Goal: Task Accomplishment & Management: Manage account settings

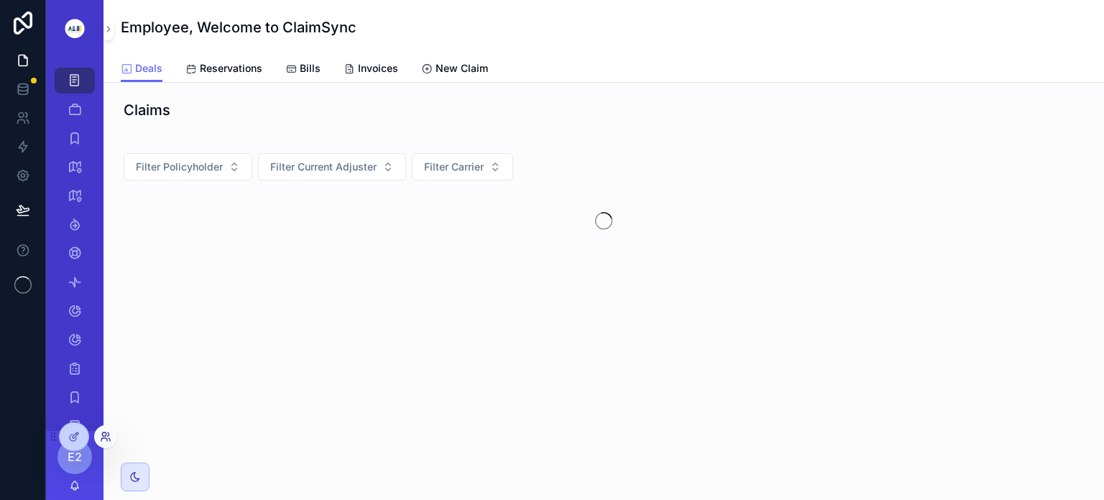
click at [104, 432] on icon at bounding box center [104, 434] width 4 height 4
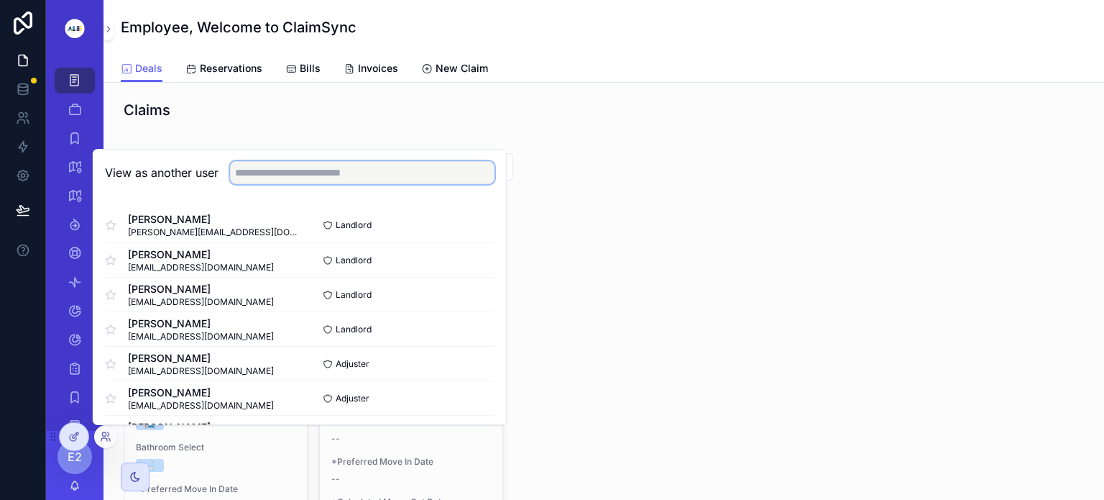
click at [270, 175] on input "text" at bounding box center [362, 172] width 265 height 23
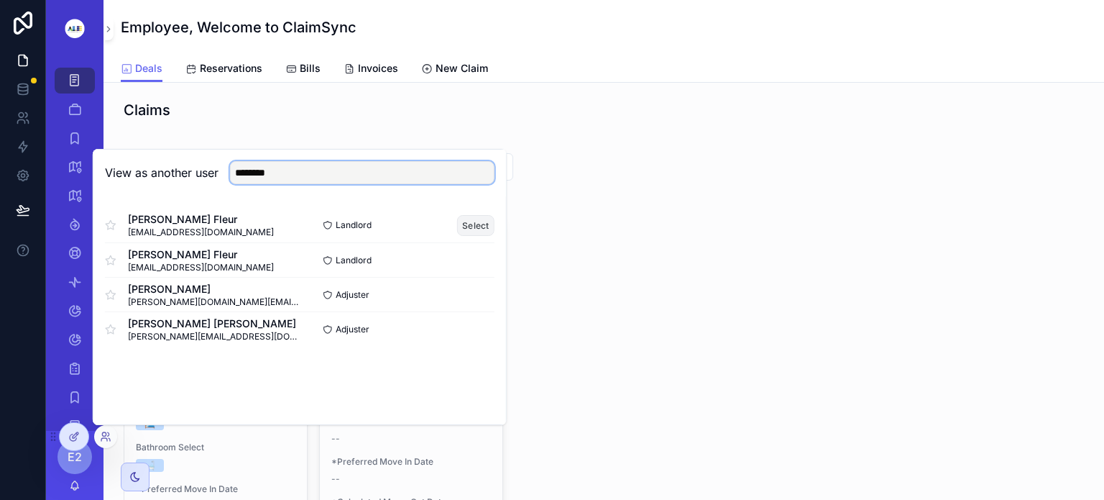
type input "*******"
click at [476, 220] on button "Select" at bounding box center [475, 225] width 37 height 21
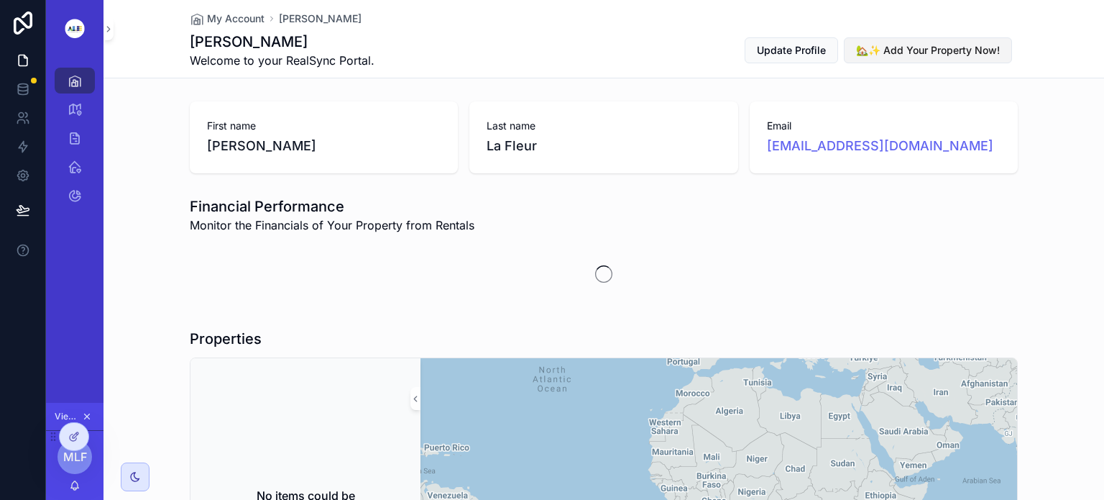
click at [899, 50] on span "🏡✨ Add Your Property Now!" at bounding box center [928, 50] width 144 height 14
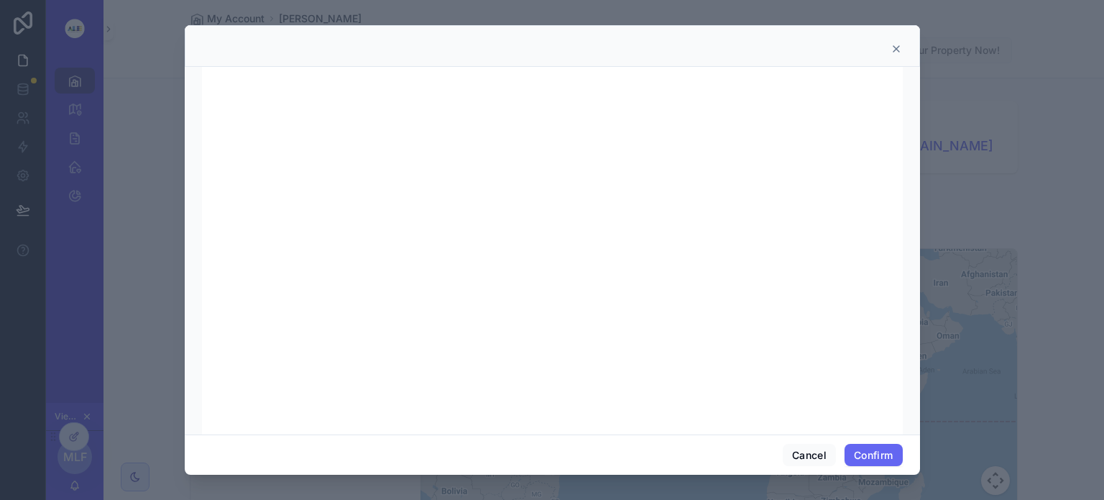
scroll to position [148, 0]
click at [893, 46] on icon at bounding box center [897, 49] width 12 height 12
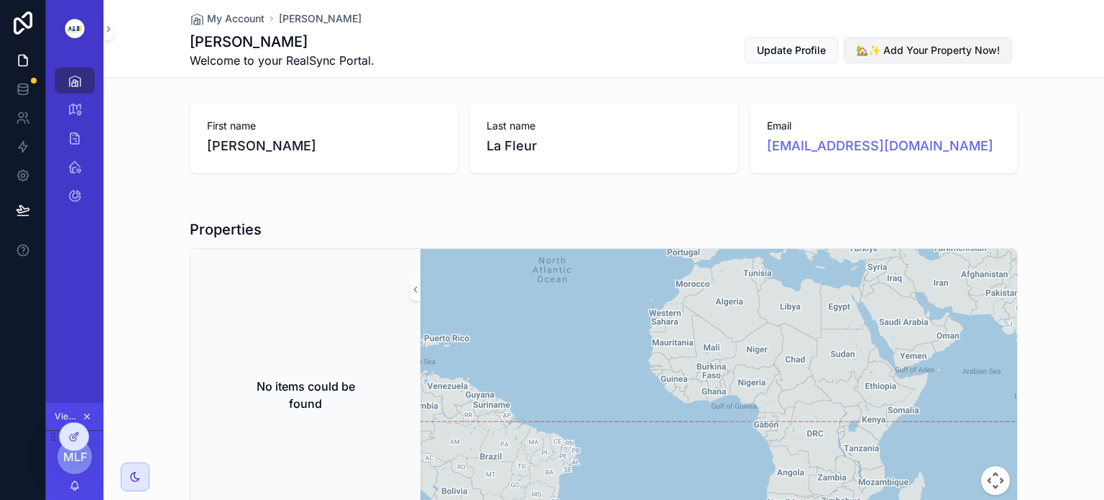
click at [912, 48] on span "🏡✨ Add Your Property Now!" at bounding box center [928, 50] width 144 height 14
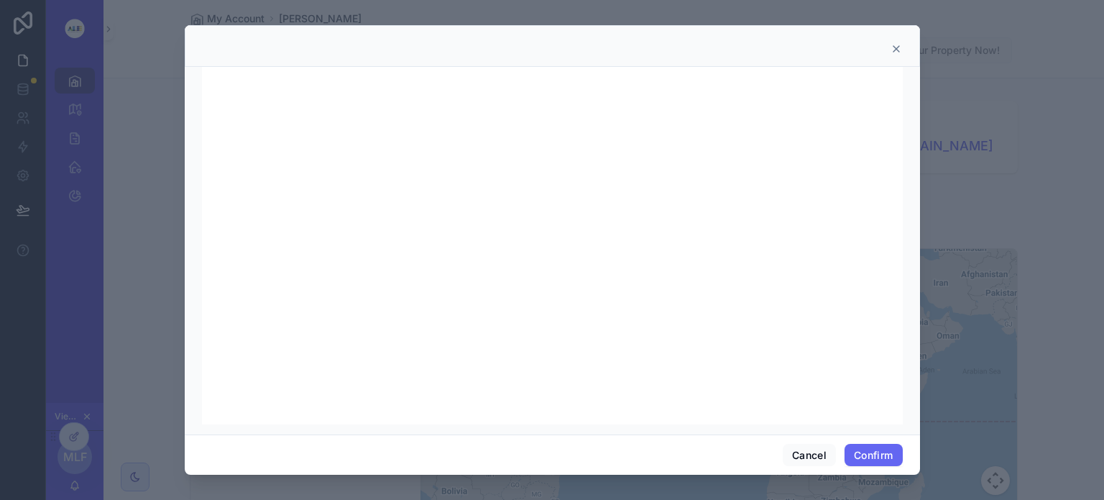
click at [898, 46] on icon at bounding box center [896, 49] width 6 height 6
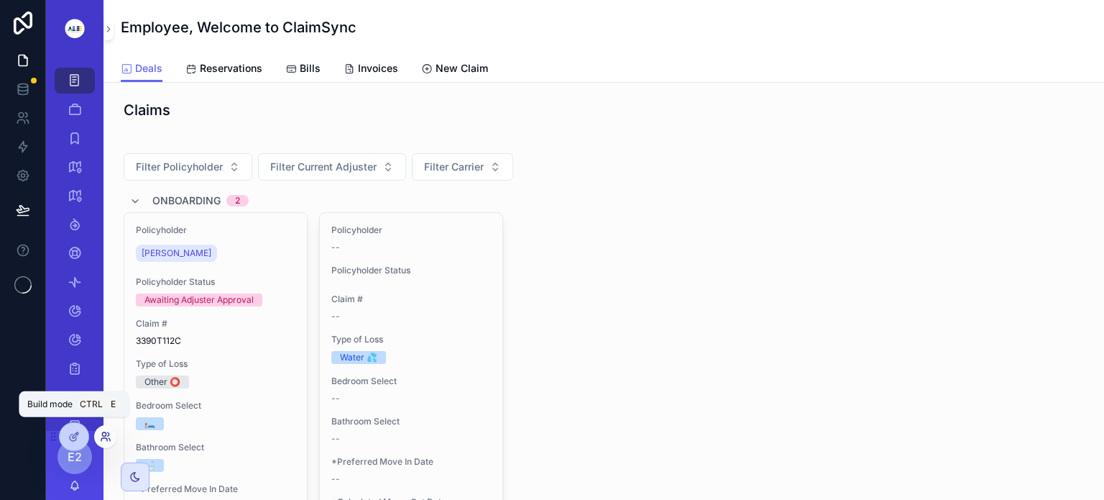
click at [106, 433] on icon at bounding box center [104, 434] width 4 height 4
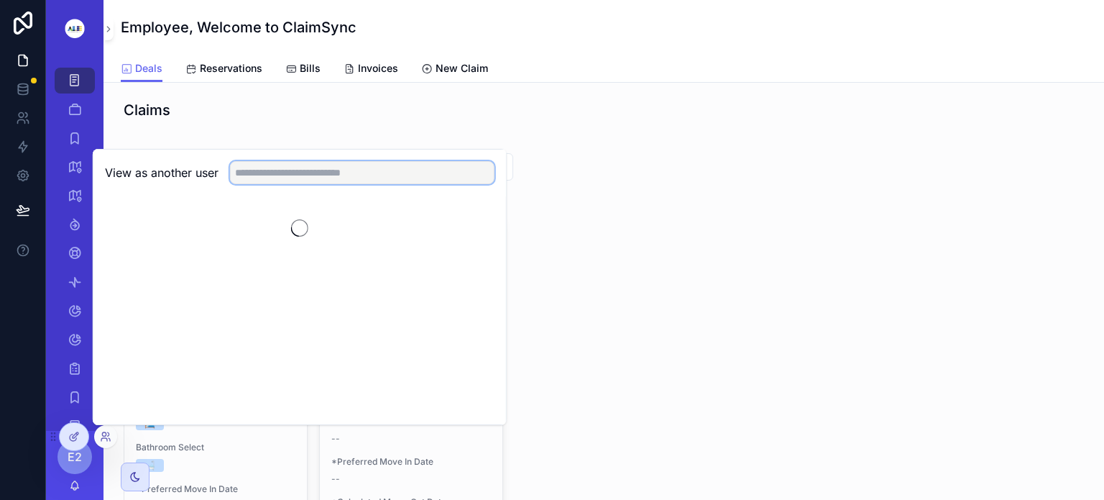
click at [285, 175] on input "text" at bounding box center [362, 172] width 265 height 23
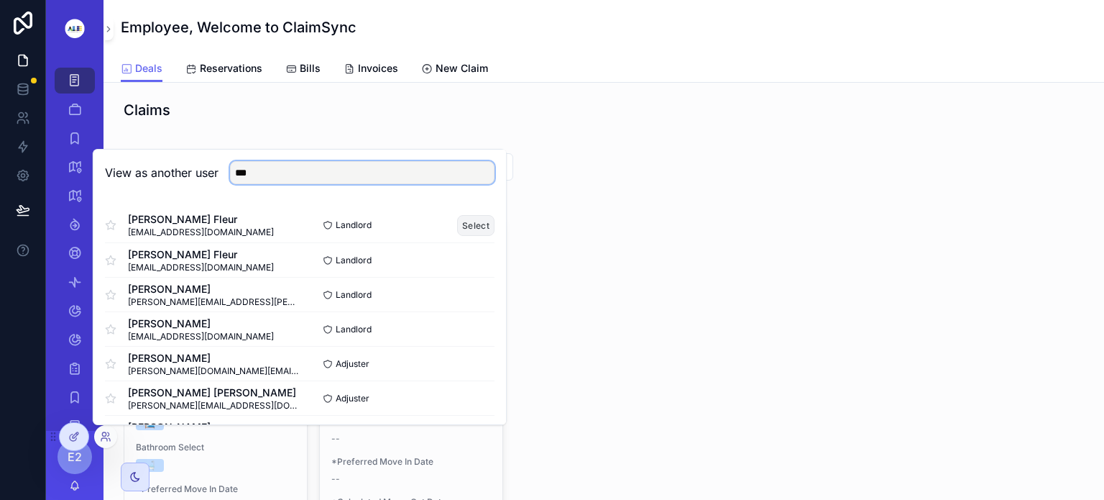
type input "***"
click at [459, 227] on button "Select" at bounding box center [475, 225] width 37 height 21
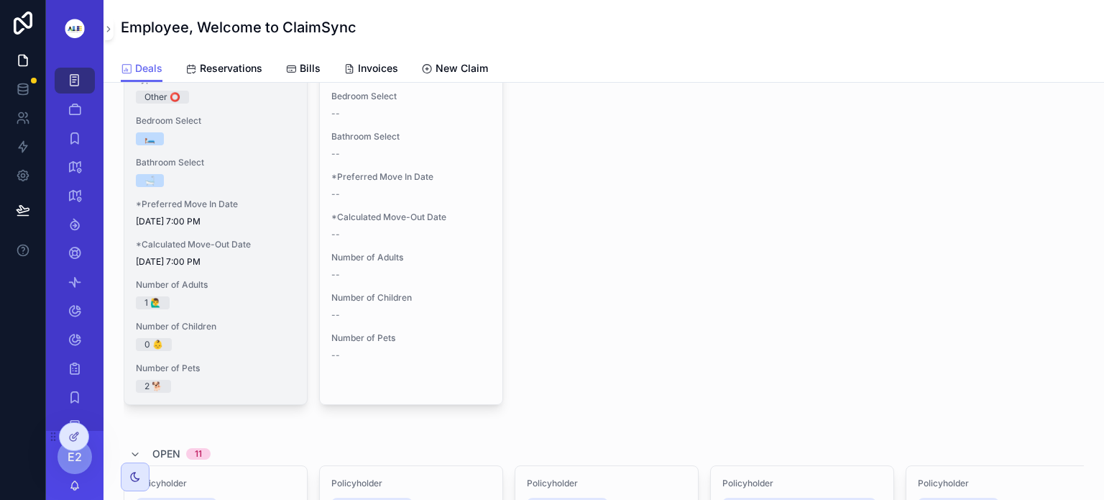
scroll to position [286, 0]
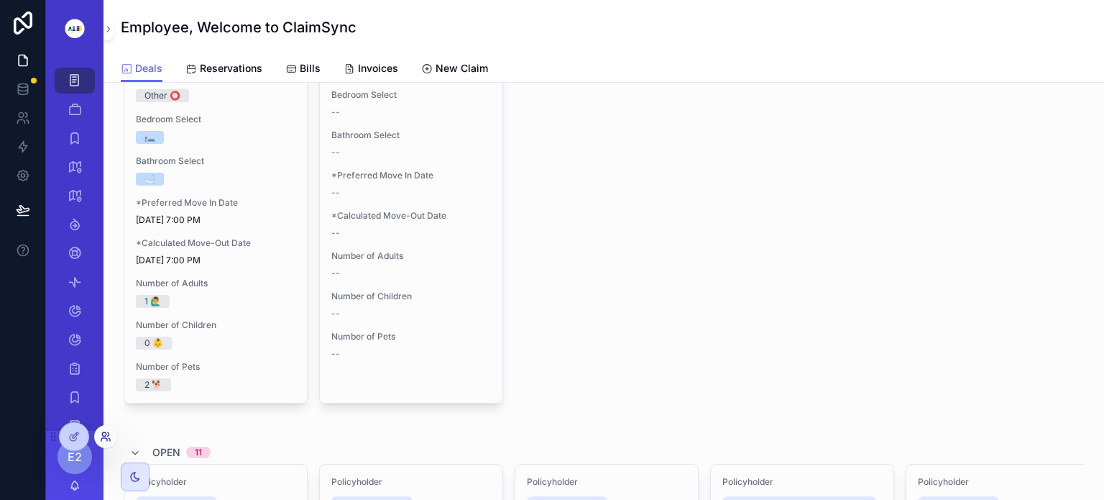
click at [105, 436] on icon at bounding box center [106, 437] width 12 height 12
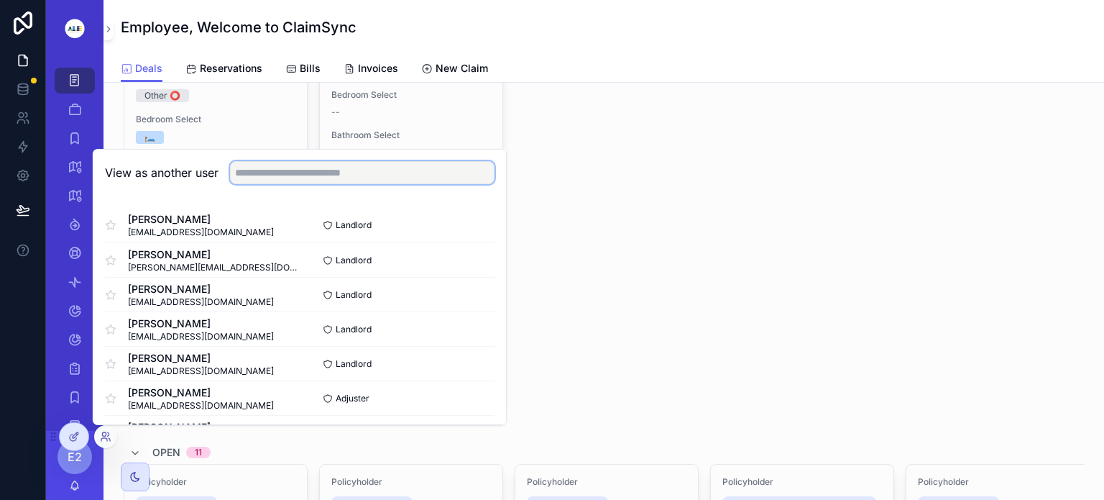
click at [290, 168] on input "text" at bounding box center [362, 172] width 265 height 23
type input "***"
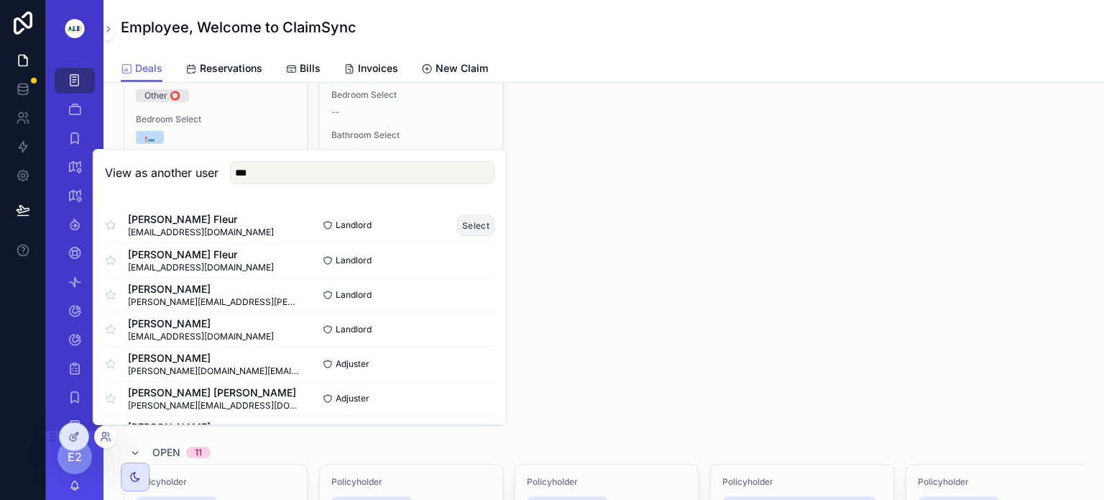
click at [460, 224] on button "Select" at bounding box center [475, 225] width 37 height 21
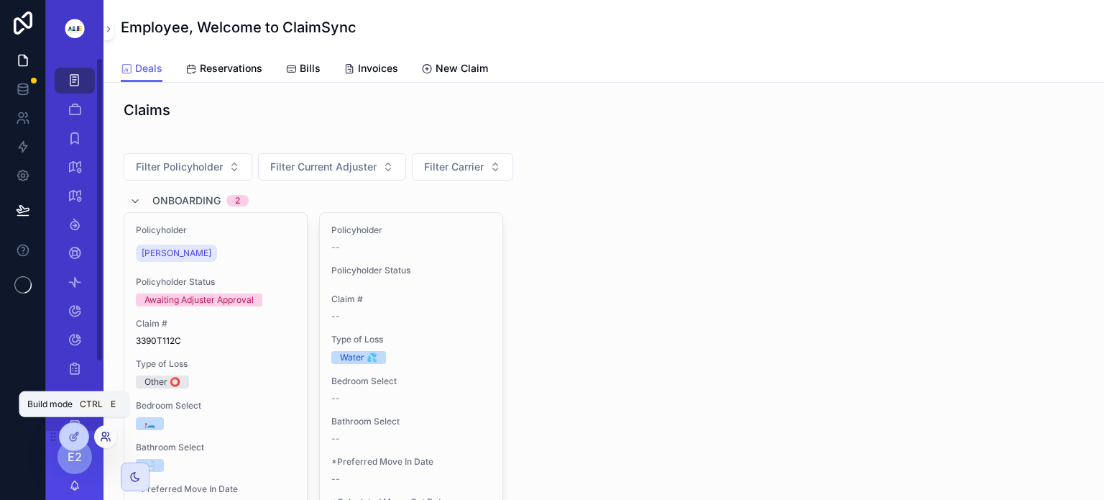
click at [106, 434] on icon at bounding box center [106, 437] width 12 height 12
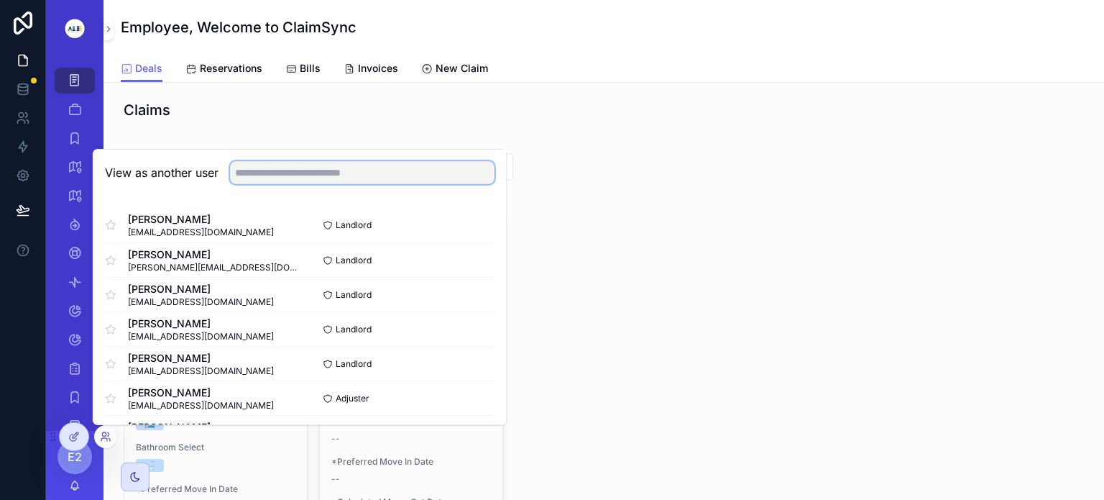
click at [247, 177] on input "text" at bounding box center [362, 172] width 265 height 23
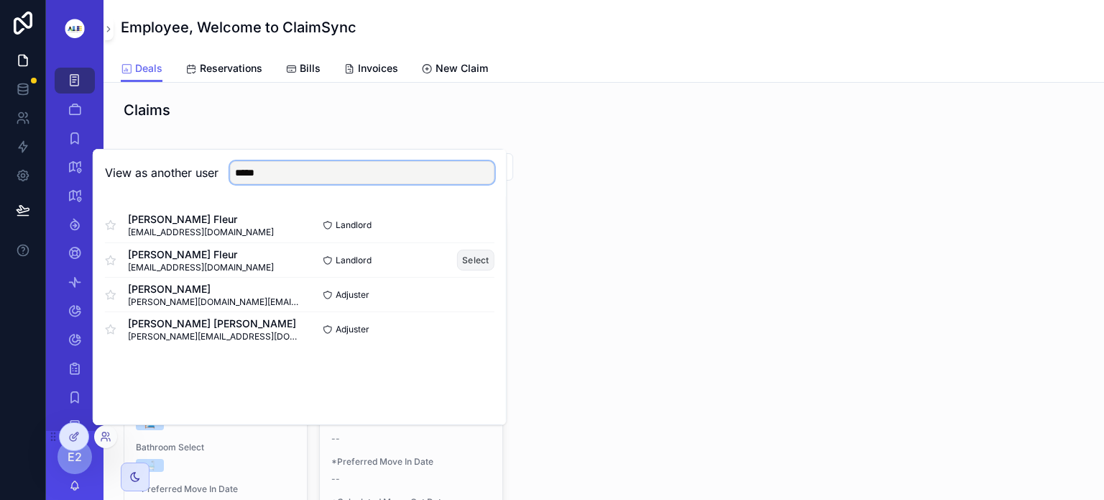
type input "*****"
click at [472, 261] on button "Select" at bounding box center [475, 259] width 37 height 21
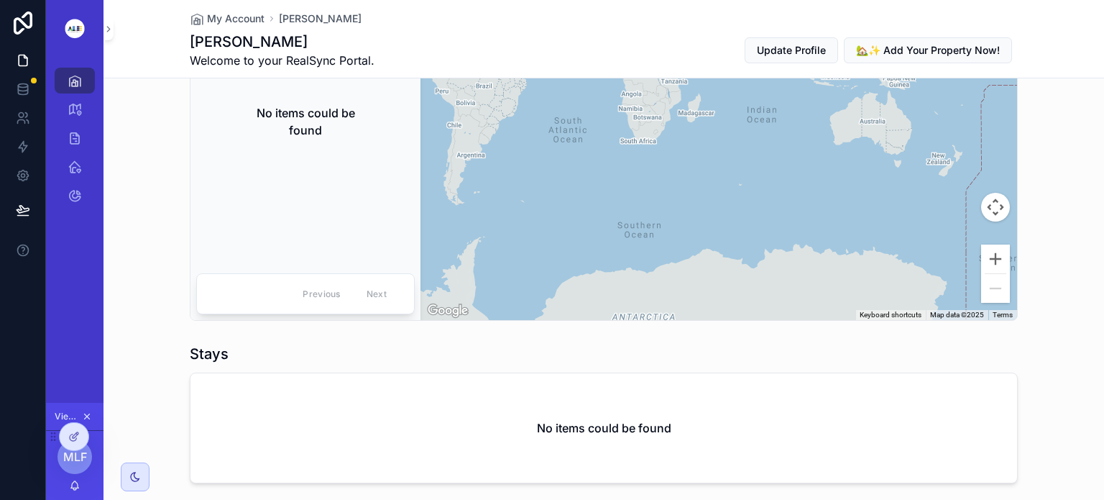
scroll to position [270, 0]
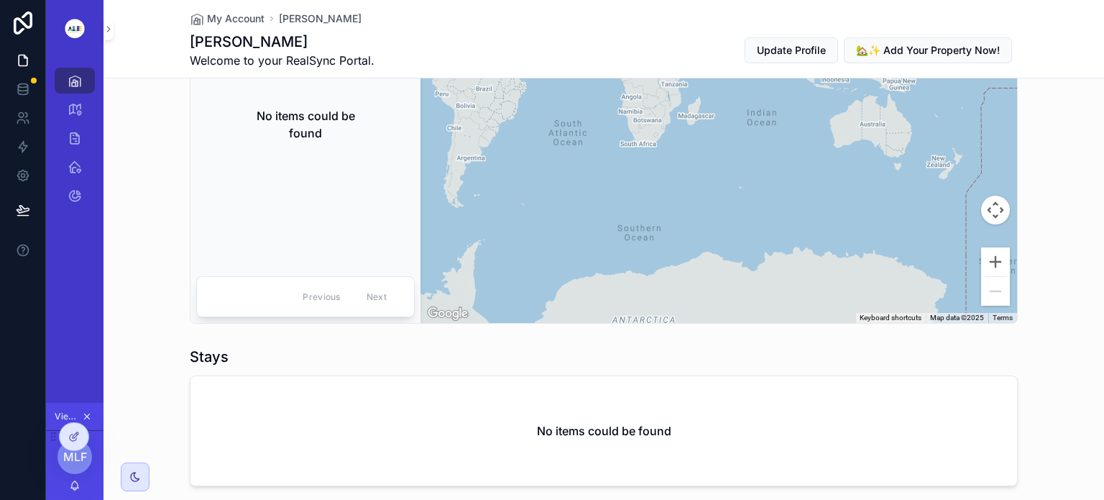
click at [365, 298] on div "Previous Next" at bounding box center [345, 296] width 104 height 22
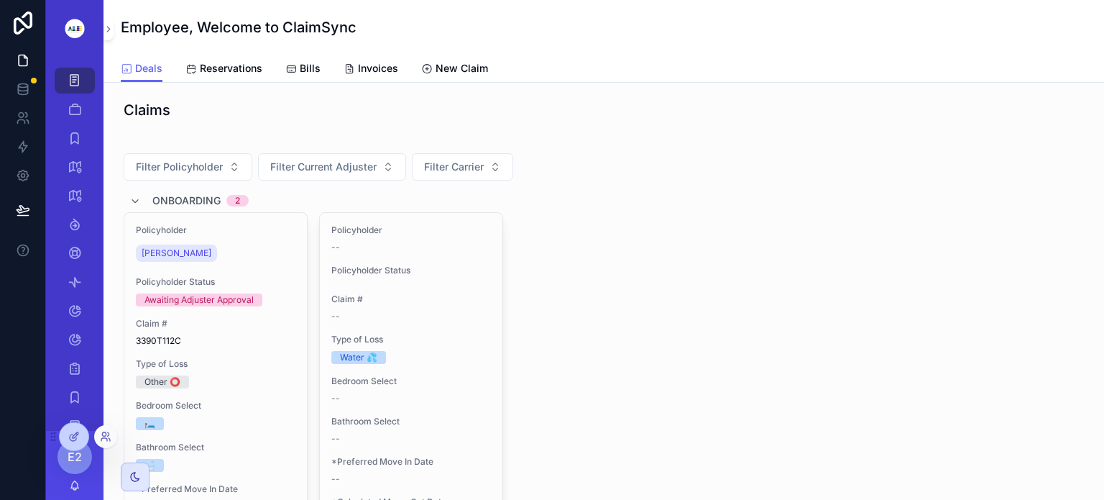
click at [96, 433] on div at bounding box center [105, 436] width 23 height 23
click at [104, 433] on icon at bounding box center [106, 437] width 12 height 12
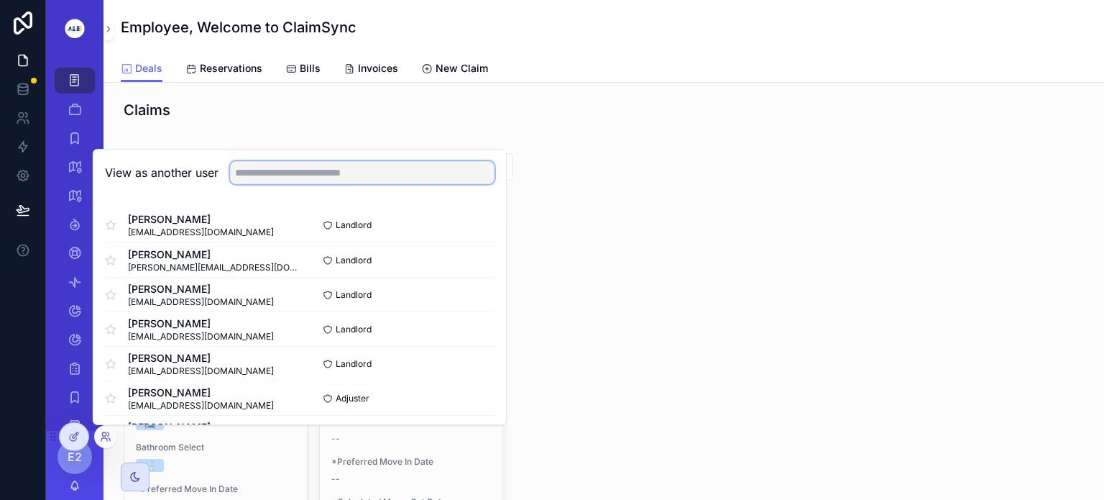
click at [251, 174] on input "text" at bounding box center [362, 172] width 265 height 23
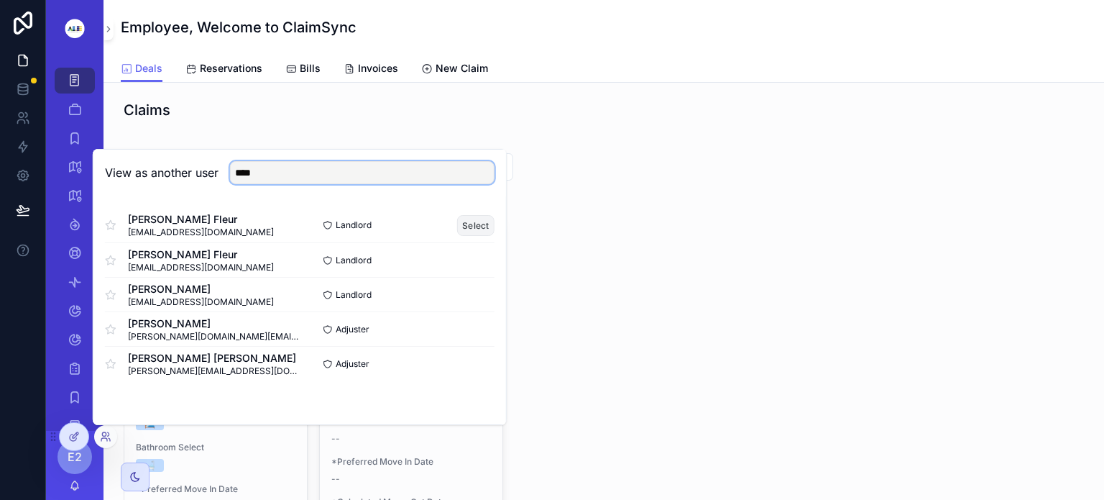
type input "****"
click at [478, 220] on button "Select" at bounding box center [475, 225] width 37 height 21
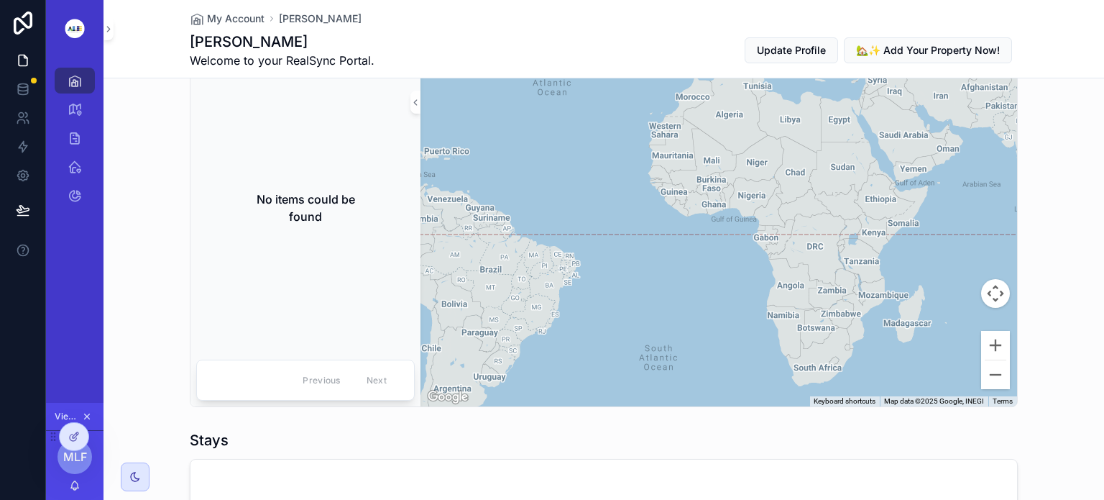
scroll to position [184, 0]
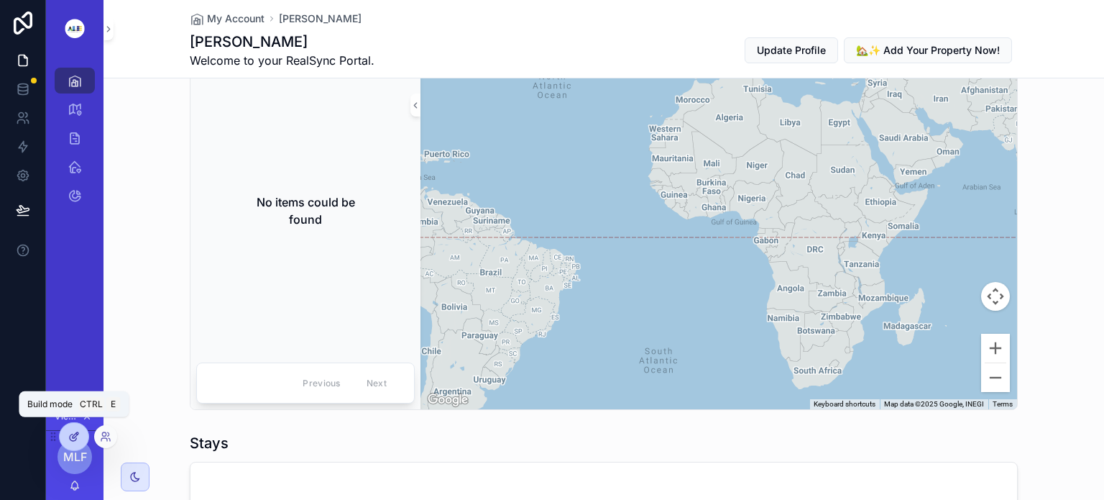
click at [81, 436] on div at bounding box center [74, 436] width 29 height 27
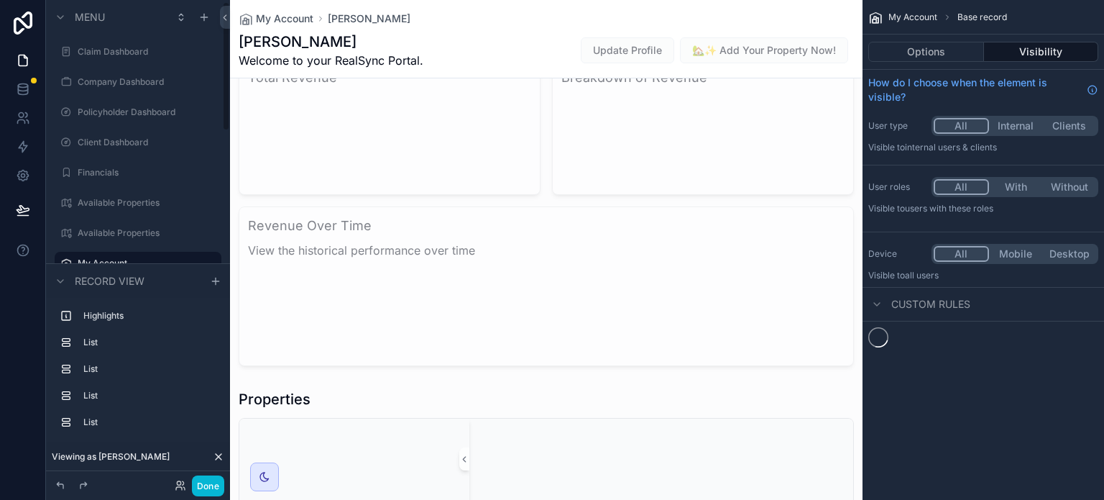
scroll to position [6, 0]
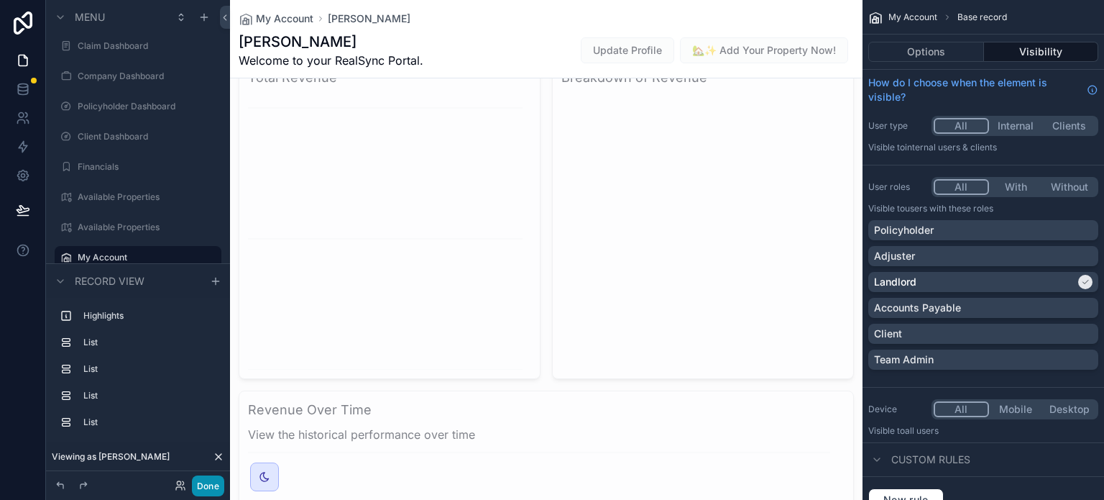
click at [211, 485] on button "Done" at bounding box center [208, 485] width 32 height 21
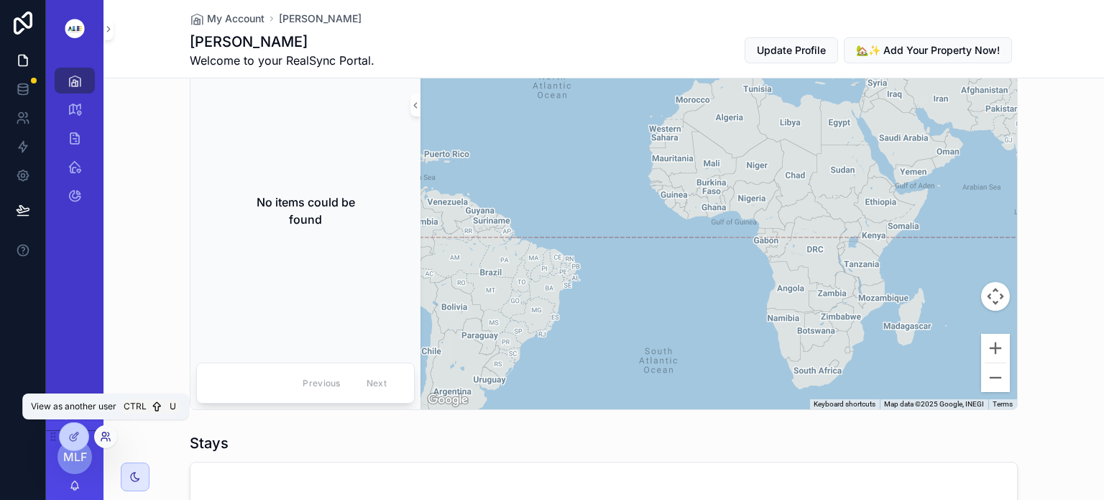
click at [105, 438] on icon at bounding box center [106, 437] width 12 height 12
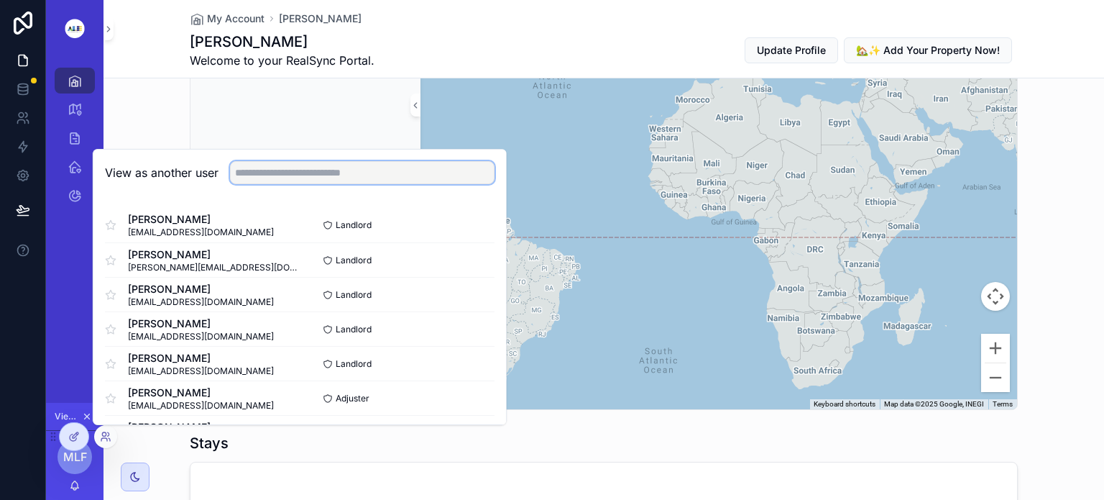
click at [262, 173] on input "text" at bounding box center [362, 172] width 265 height 23
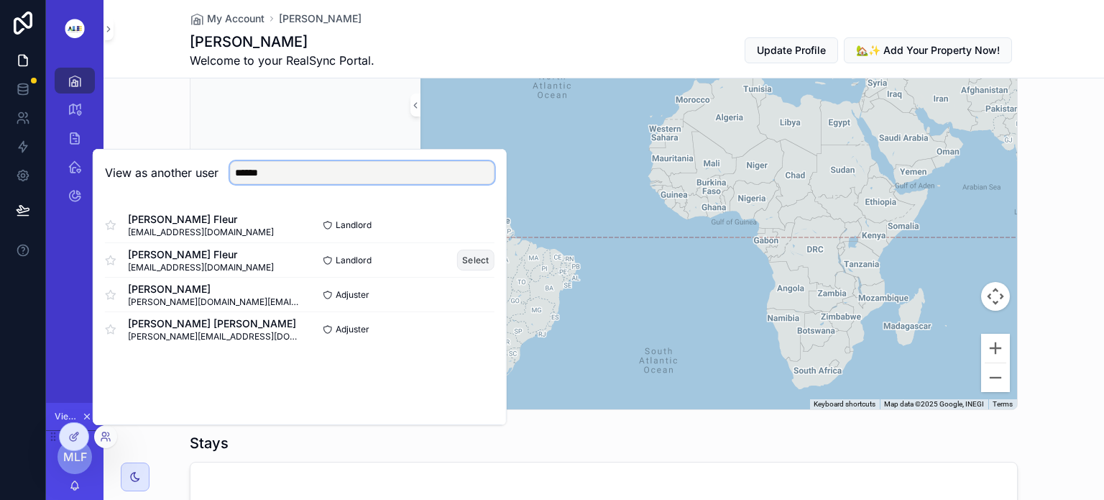
type input "******"
click at [472, 258] on button "Select" at bounding box center [475, 259] width 37 height 21
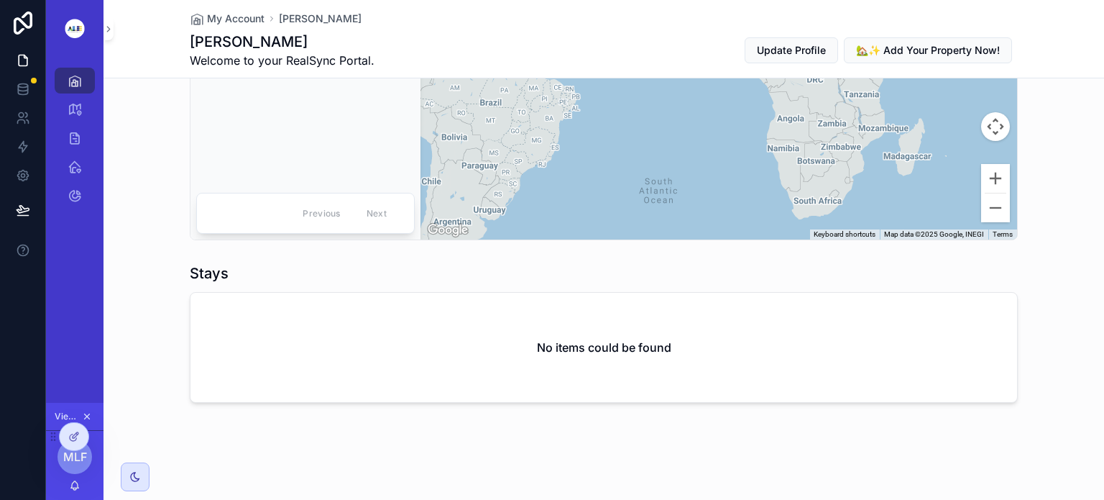
scroll to position [354, 0]
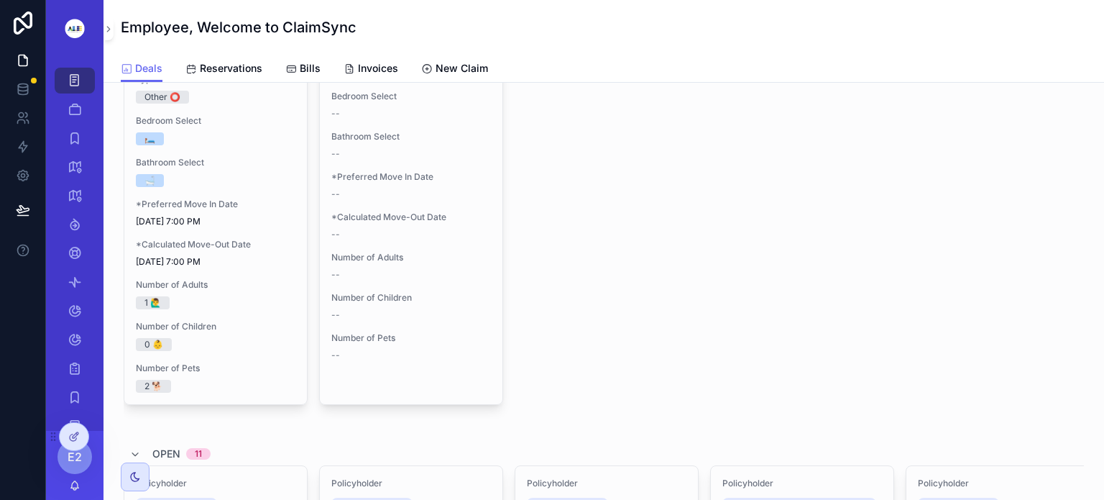
scroll to position [285, 0]
click at [78, 428] on div at bounding box center [74, 436] width 29 height 27
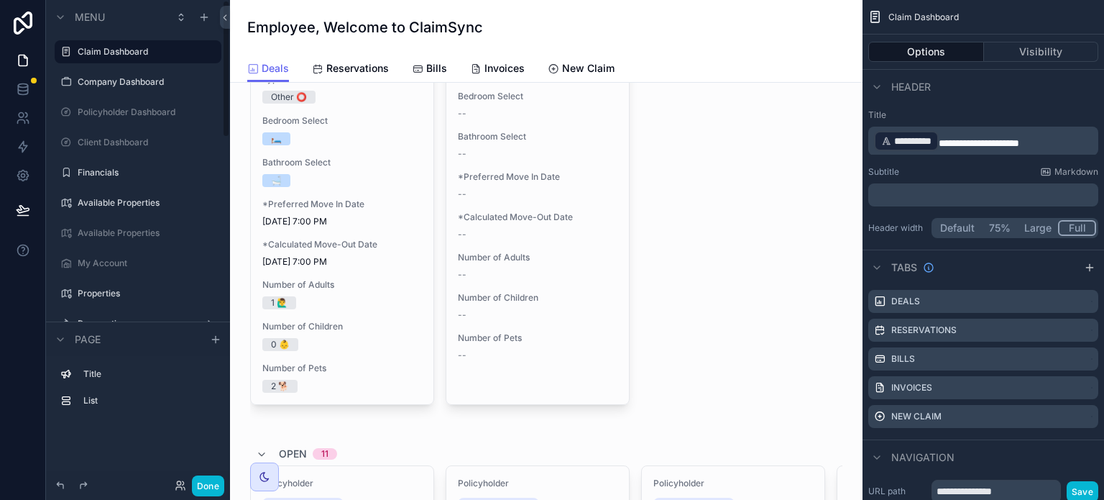
click at [75, 431] on div "Title List" at bounding box center [138, 413] width 184 height 115
click at [203, 485] on button "Done" at bounding box center [208, 485] width 32 height 21
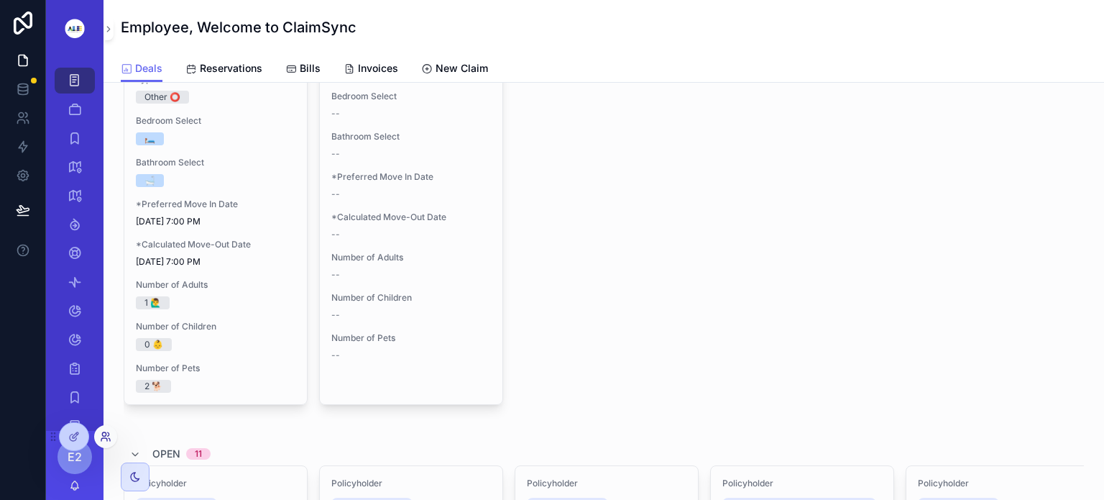
click at [110, 435] on icon at bounding box center [106, 437] width 12 height 12
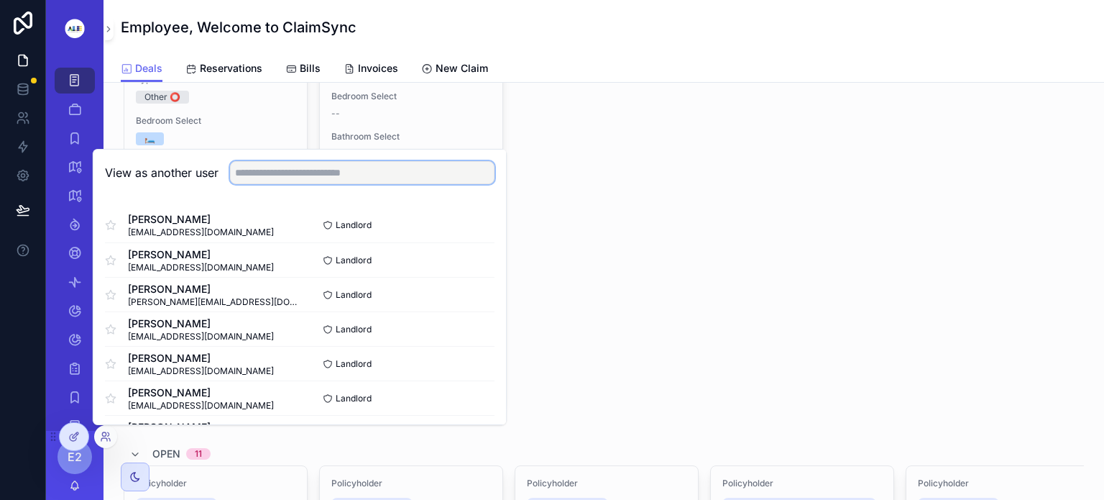
click at [262, 173] on input "text" at bounding box center [362, 172] width 265 height 23
type input "**"
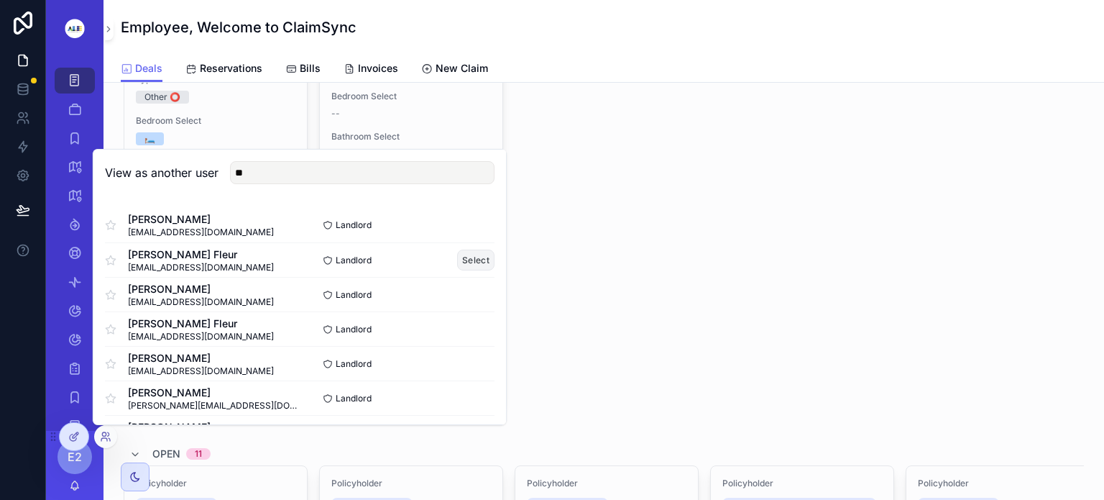
click at [462, 262] on button "Select" at bounding box center [475, 259] width 37 height 21
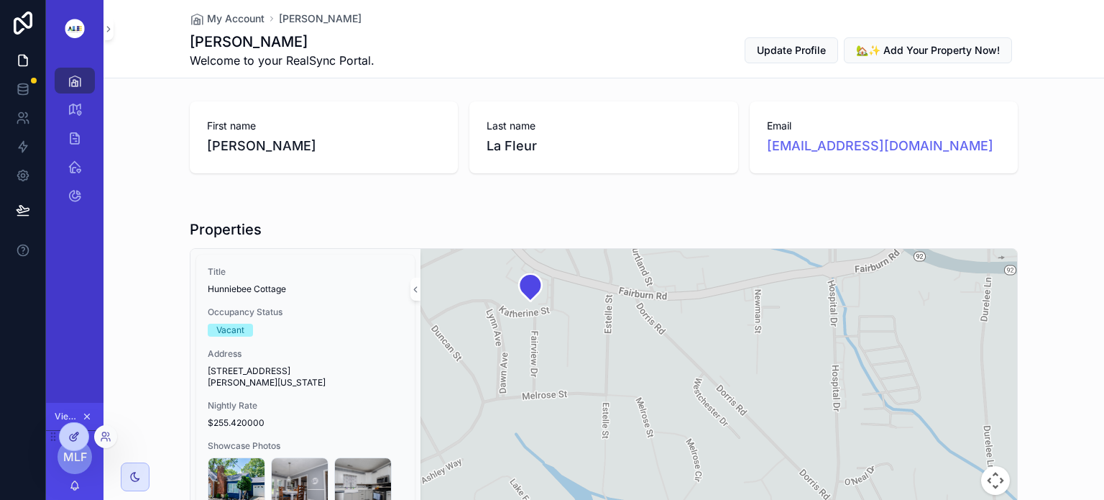
click at [73, 436] on icon at bounding box center [74, 437] width 12 height 12
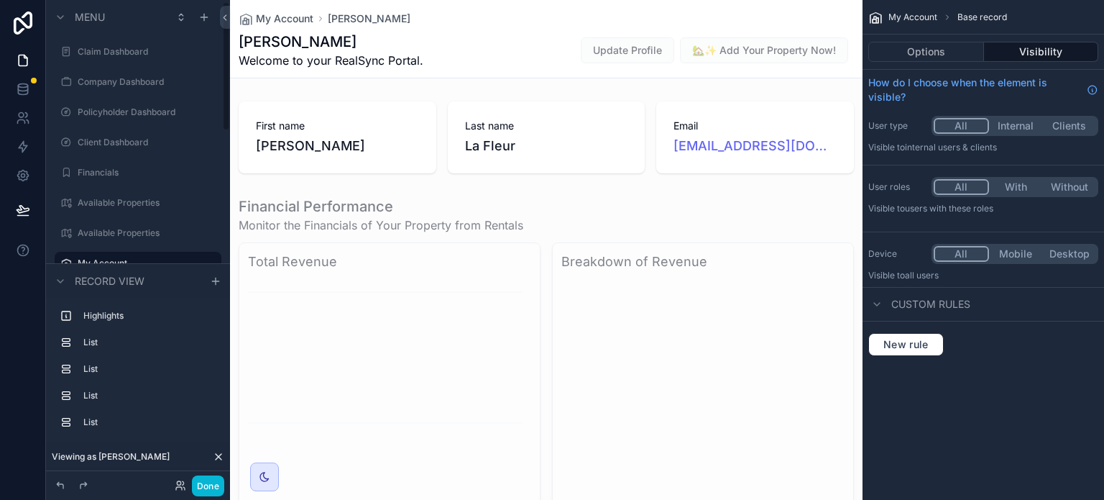
scroll to position [6, 0]
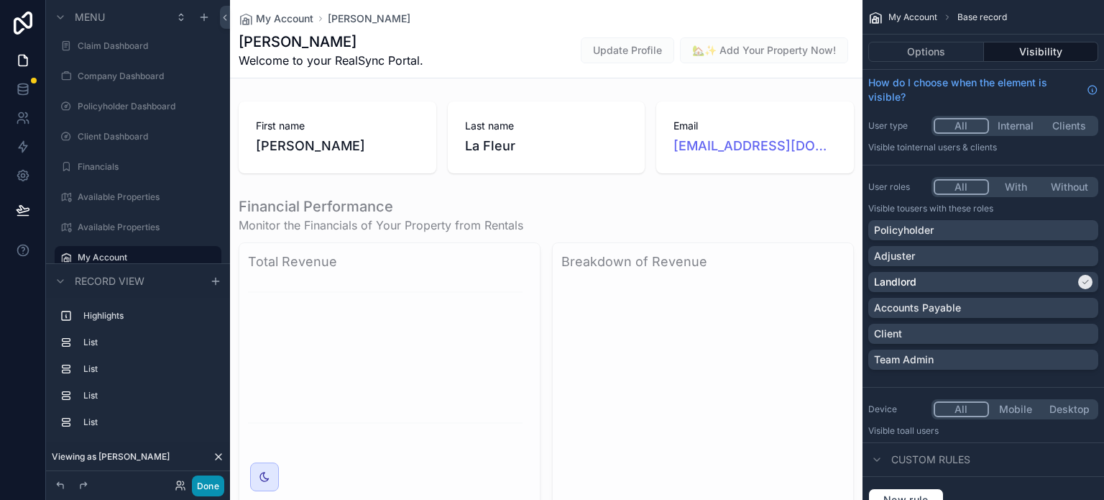
click at [208, 481] on button "Done" at bounding box center [208, 485] width 32 height 21
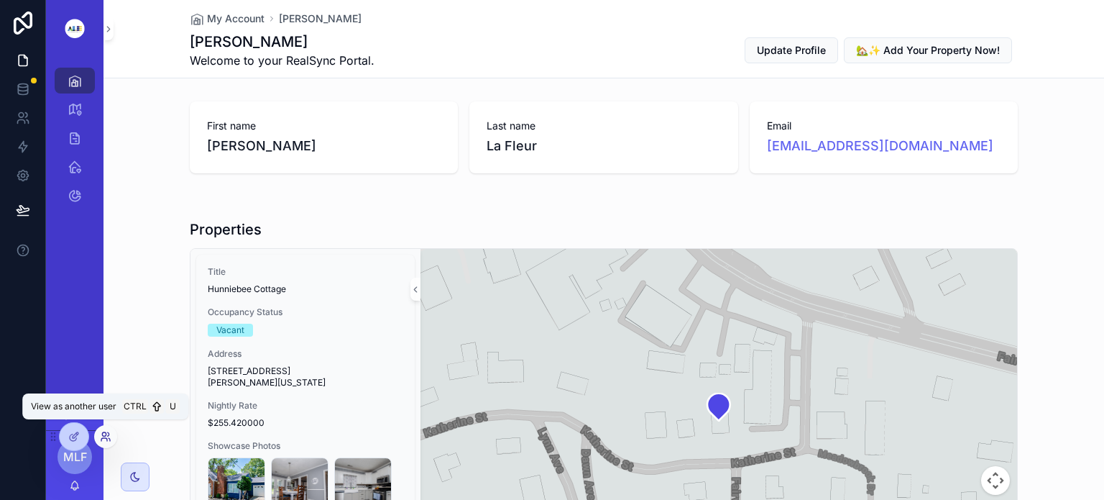
click at [109, 434] on icon at bounding box center [108, 434] width 1 height 4
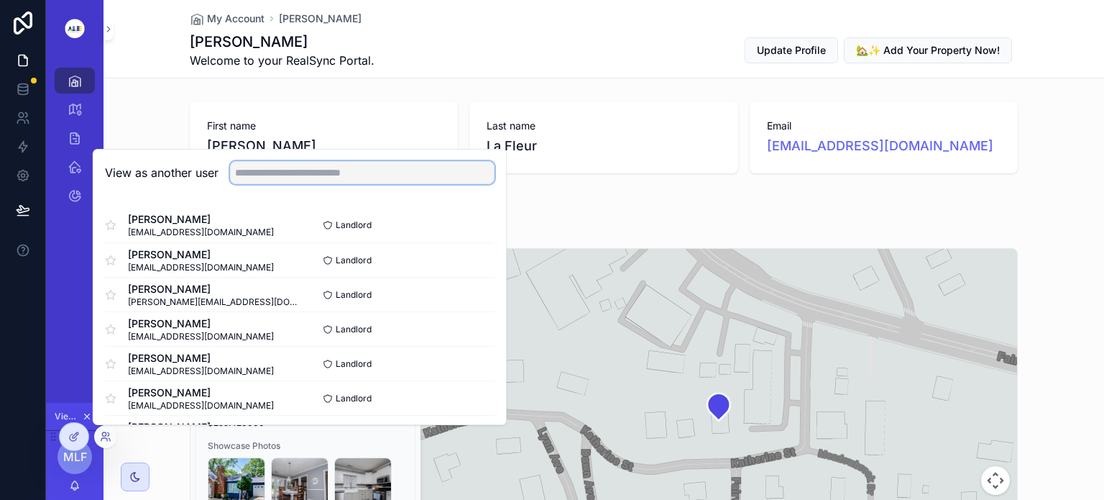
click at [250, 175] on input "text" at bounding box center [362, 172] width 265 height 23
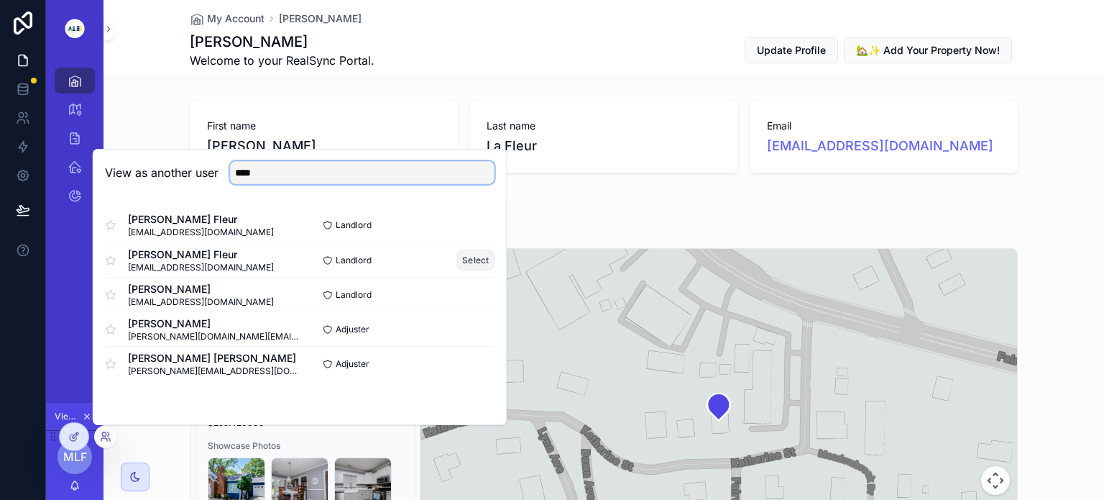
type input "****"
click at [474, 261] on button "Select" at bounding box center [475, 259] width 37 height 21
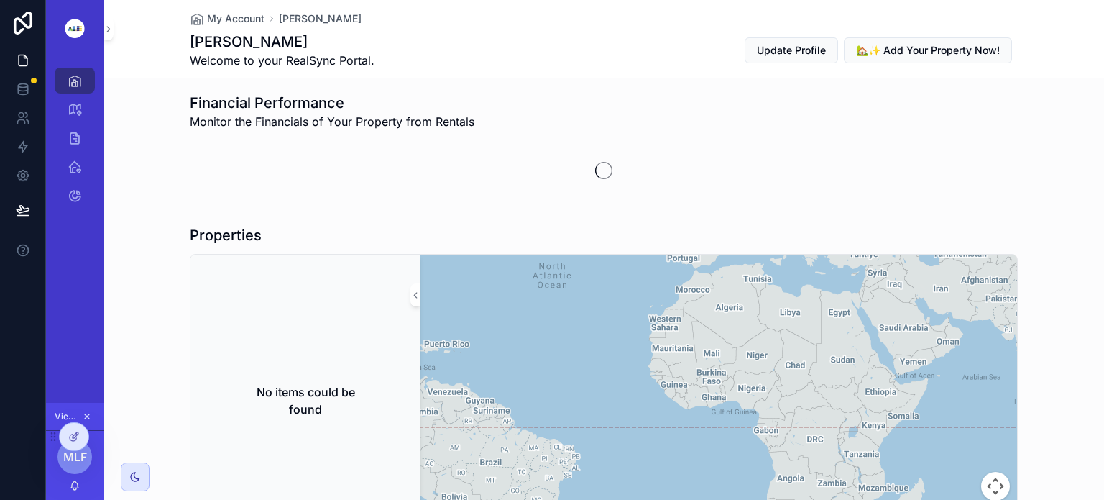
scroll to position [126, 0]
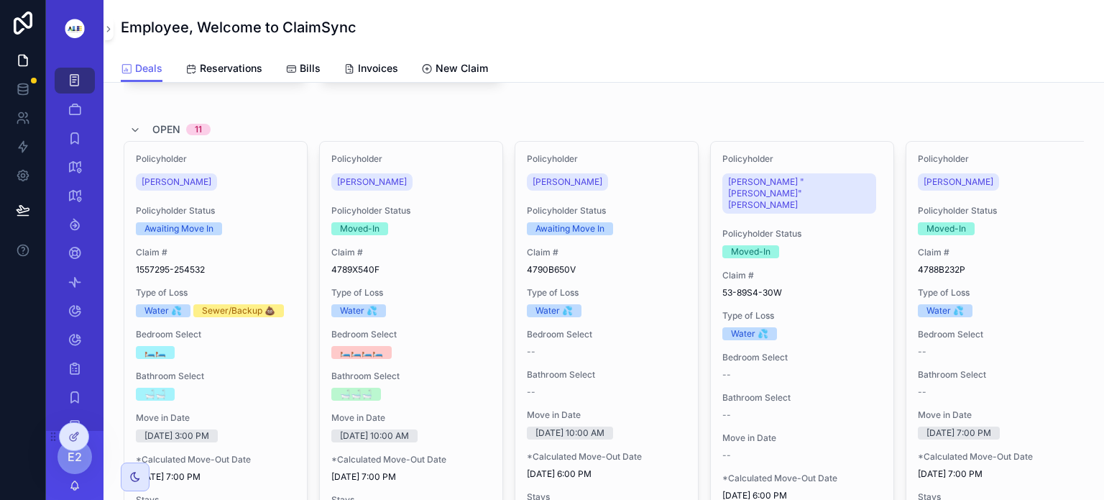
scroll to position [625, 0]
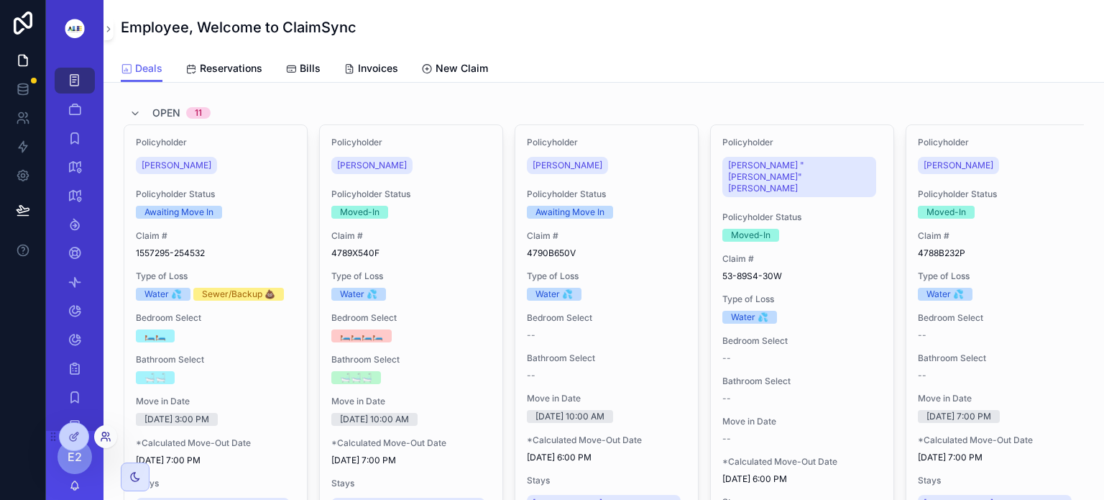
click at [104, 436] on icon at bounding box center [104, 434] width 4 height 4
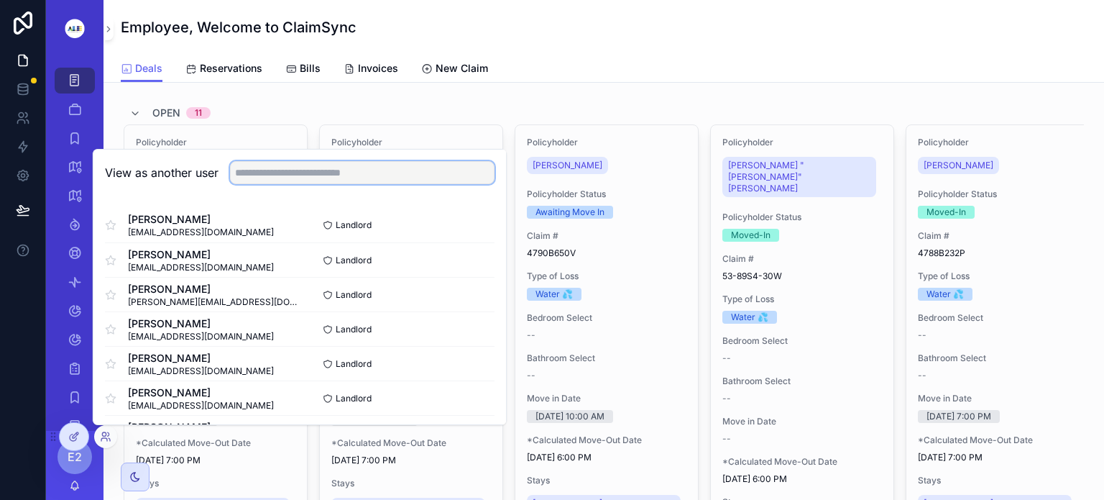
click at [244, 173] on input "text" at bounding box center [362, 172] width 265 height 23
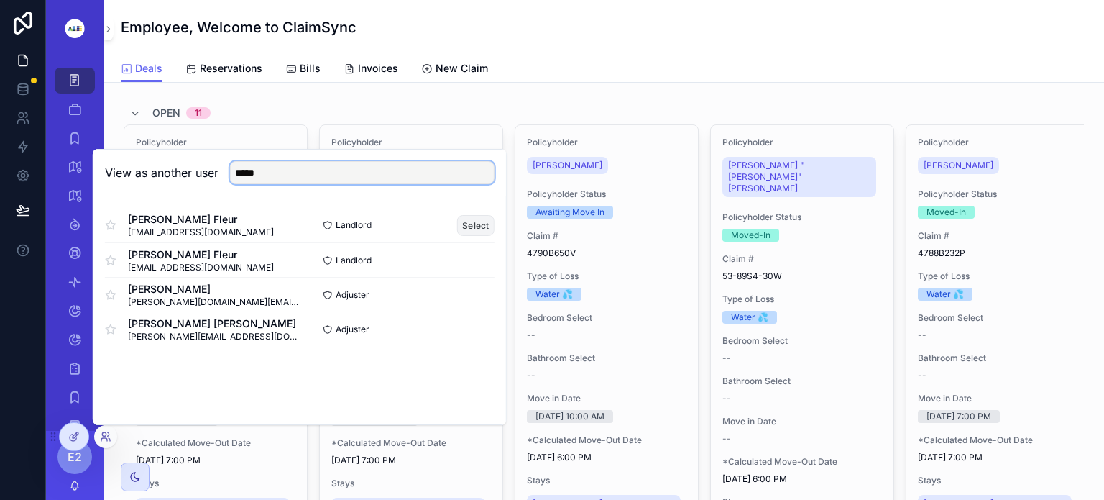
type input "*****"
click at [477, 226] on button "Select" at bounding box center [475, 225] width 37 height 21
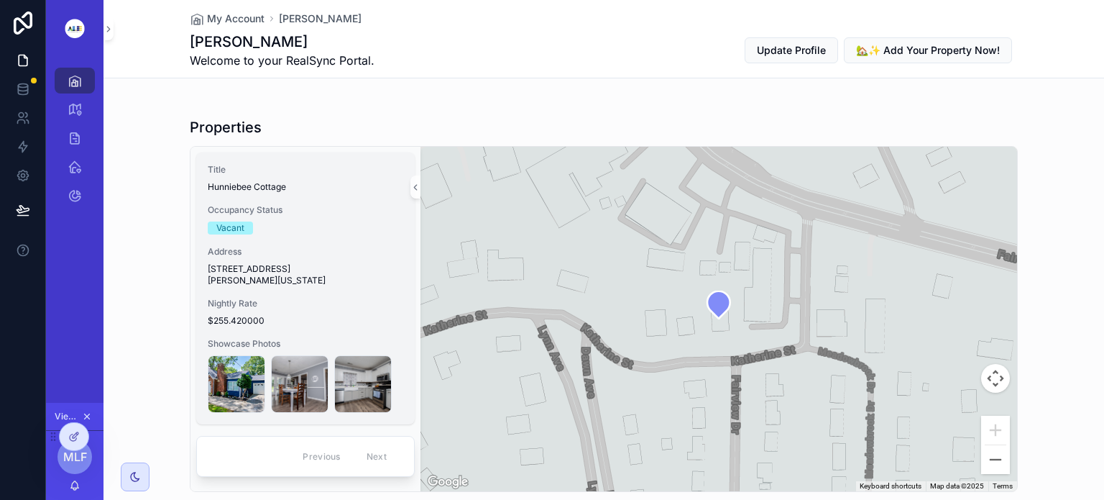
scroll to position [212, 0]
click at [70, 431] on icon at bounding box center [74, 437] width 12 height 12
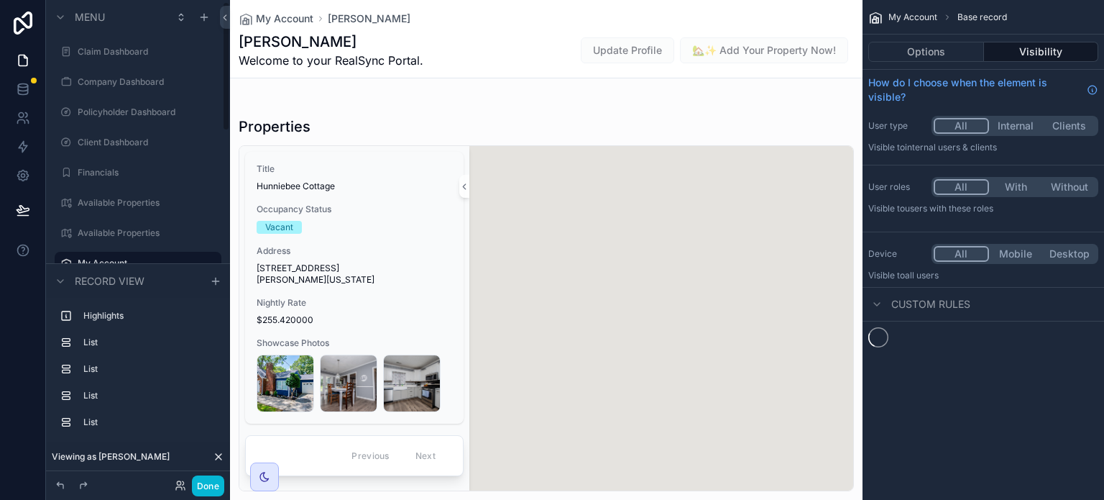
scroll to position [6, 0]
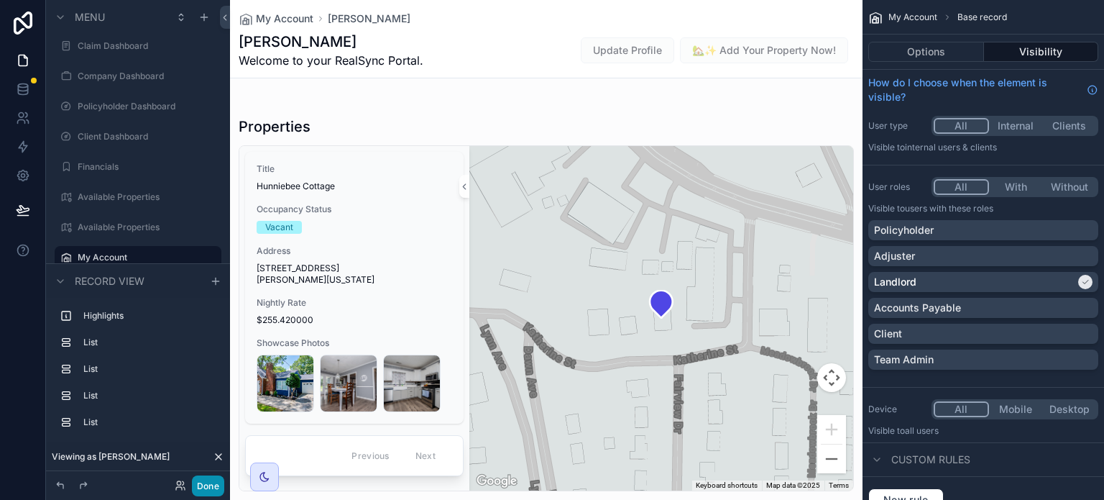
click at [207, 485] on button "Done" at bounding box center [208, 485] width 32 height 21
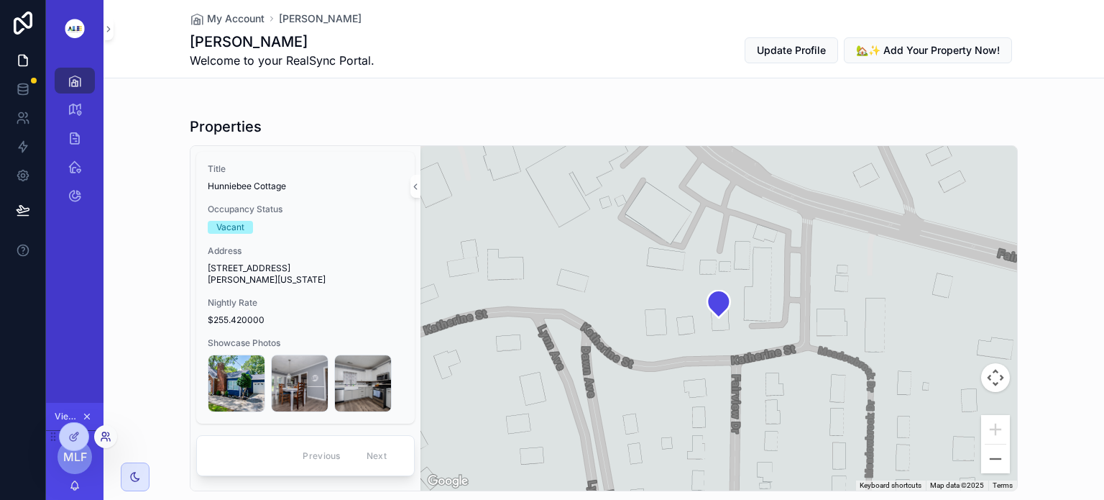
click at [101, 436] on icon at bounding box center [106, 437] width 12 height 12
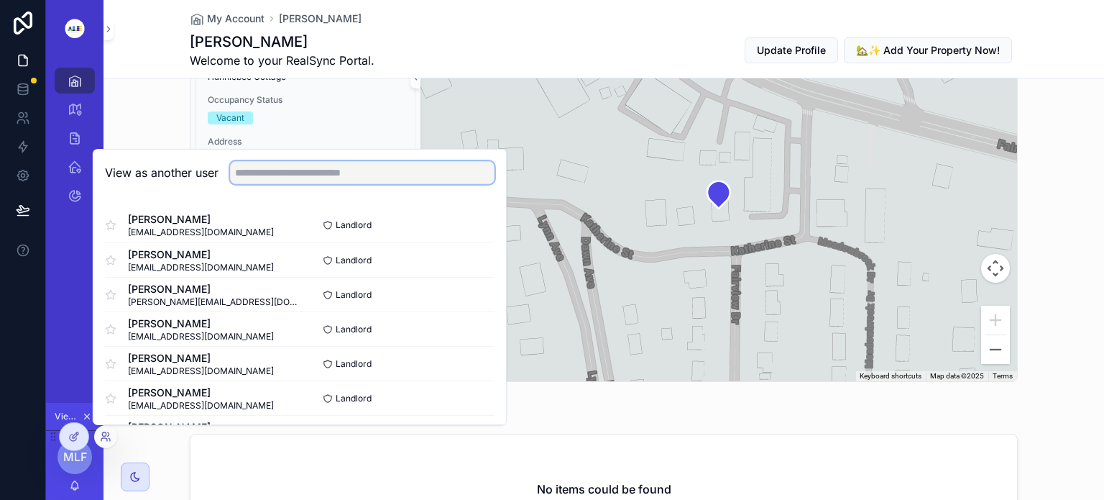
click at [241, 171] on input "text" at bounding box center [362, 172] width 265 height 23
type input "***"
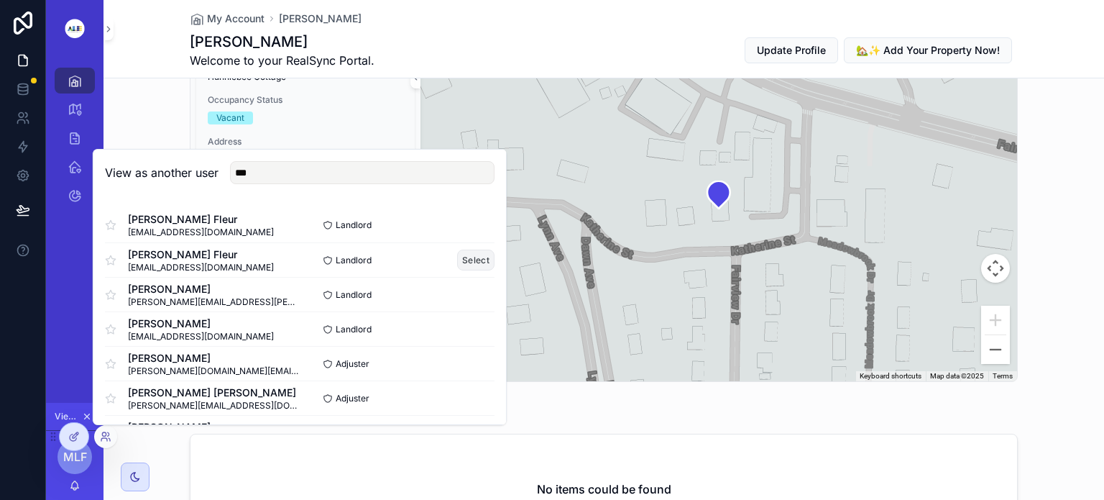
click at [465, 259] on button "Select" at bounding box center [475, 259] width 37 height 21
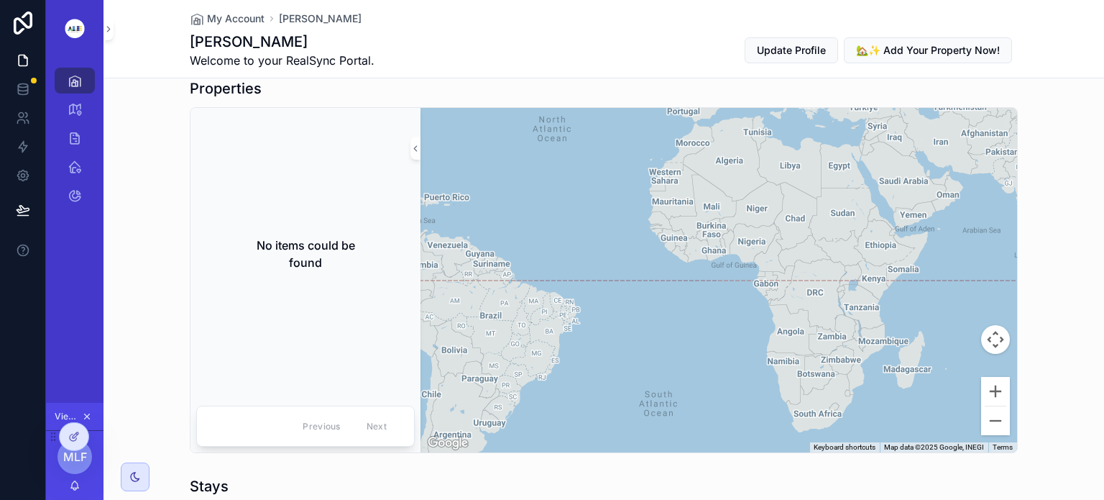
scroll to position [252, 0]
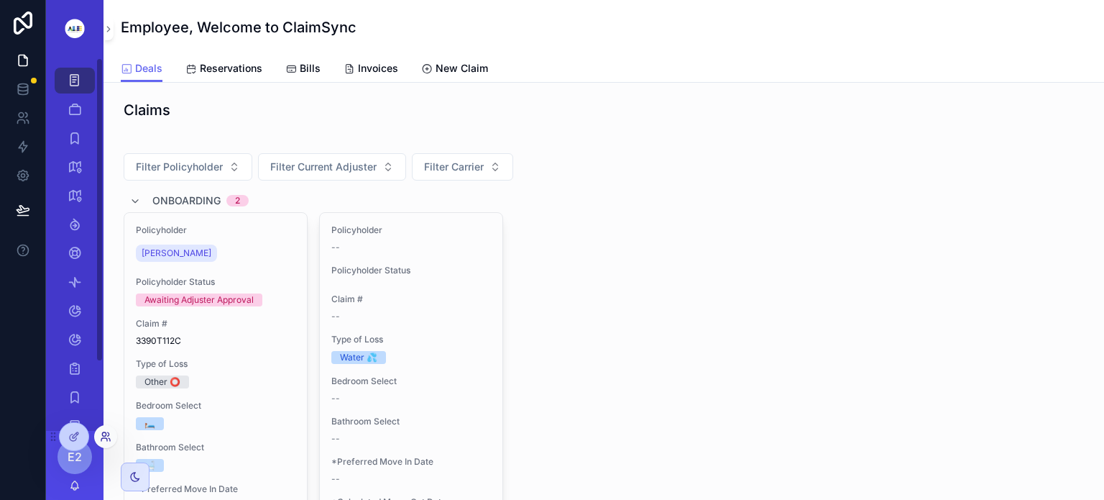
click at [100, 437] on icon at bounding box center [106, 437] width 12 height 12
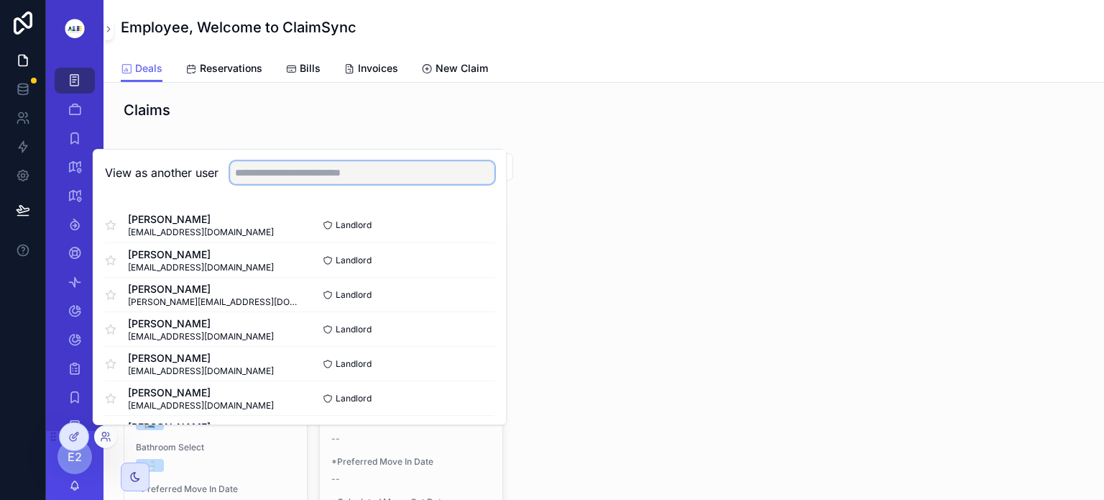
click at [414, 172] on input "text" at bounding box center [362, 172] width 265 height 23
type input "**"
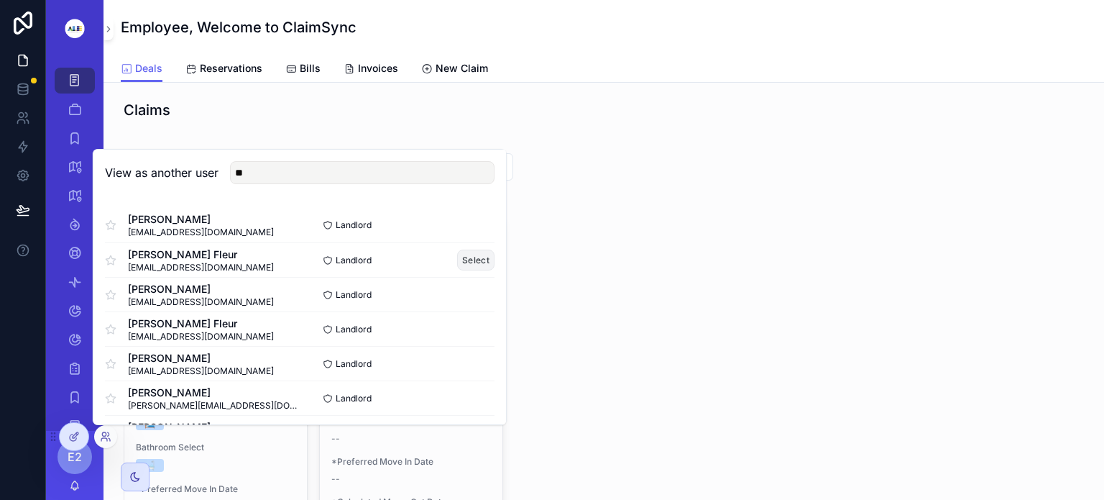
drag, startPoint x: 470, startPoint y: 260, endPoint x: 283, endPoint y: 252, distance: 187.1
click at [270, 247] on div "Melissa La Fleur siimlafleur@gmail.com Landlord Select" at bounding box center [300, 259] width 390 height 35
click at [467, 327] on button "Select" at bounding box center [475, 328] width 37 height 21
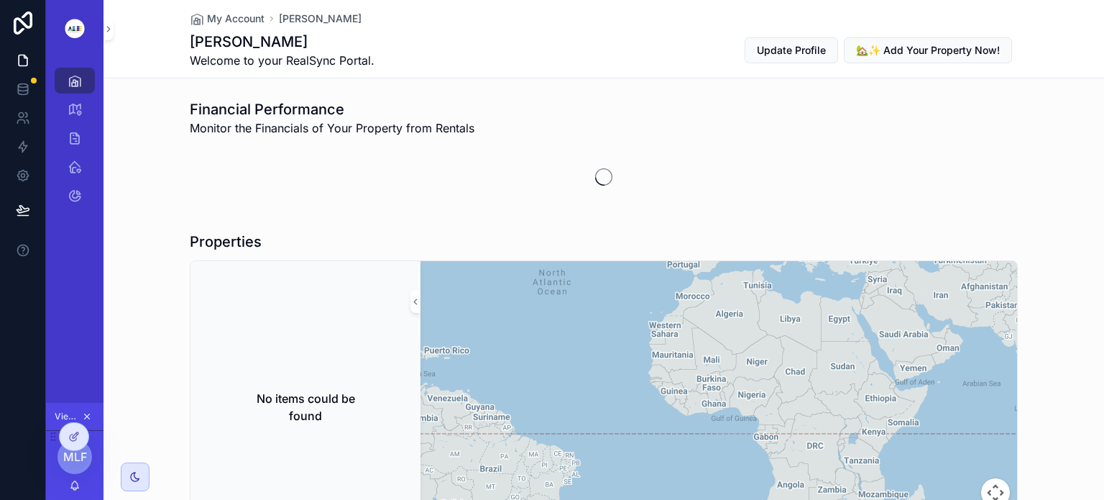
scroll to position [99, 0]
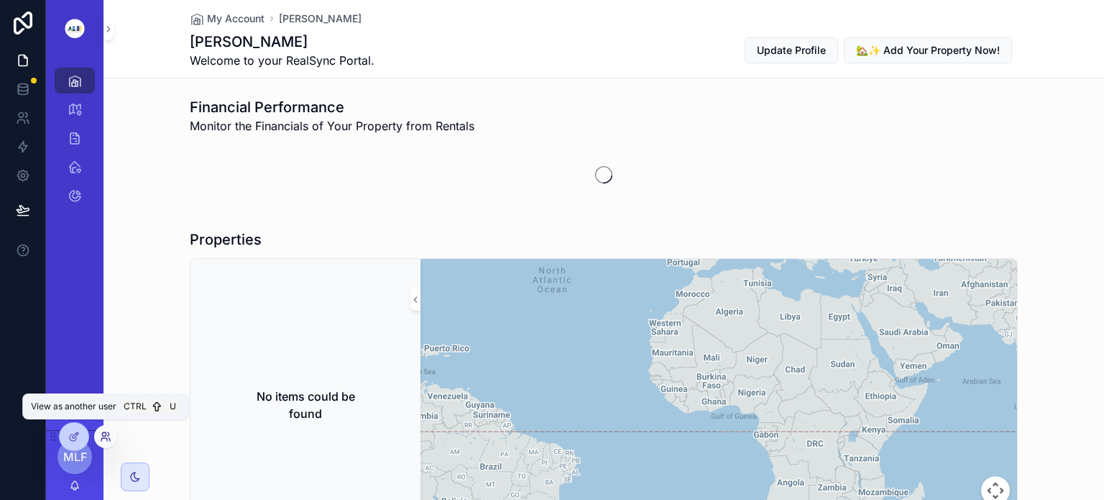
click at [100, 436] on icon at bounding box center [106, 437] width 12 height 12
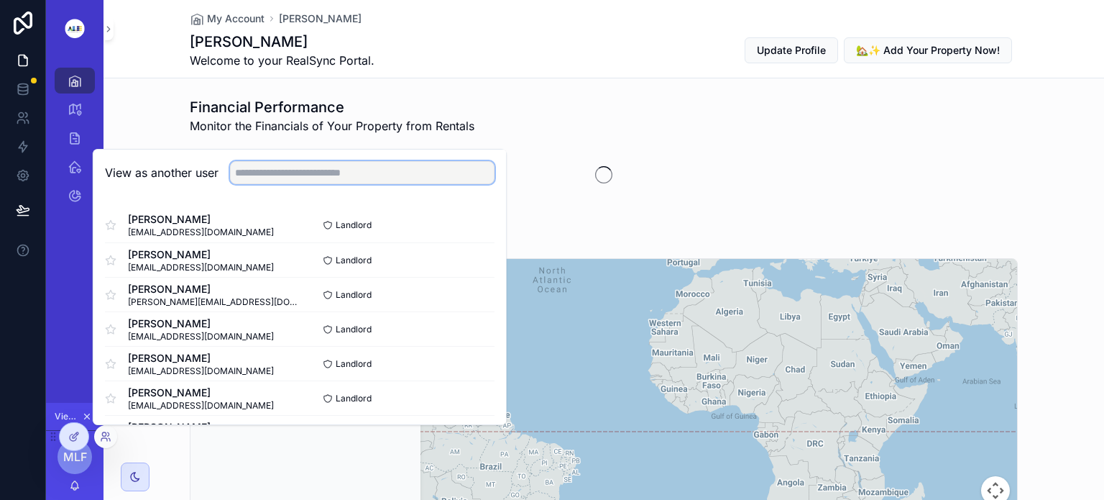
click at [248, 168] on input "text" at bounding box center [362, 172] width 265 height 23
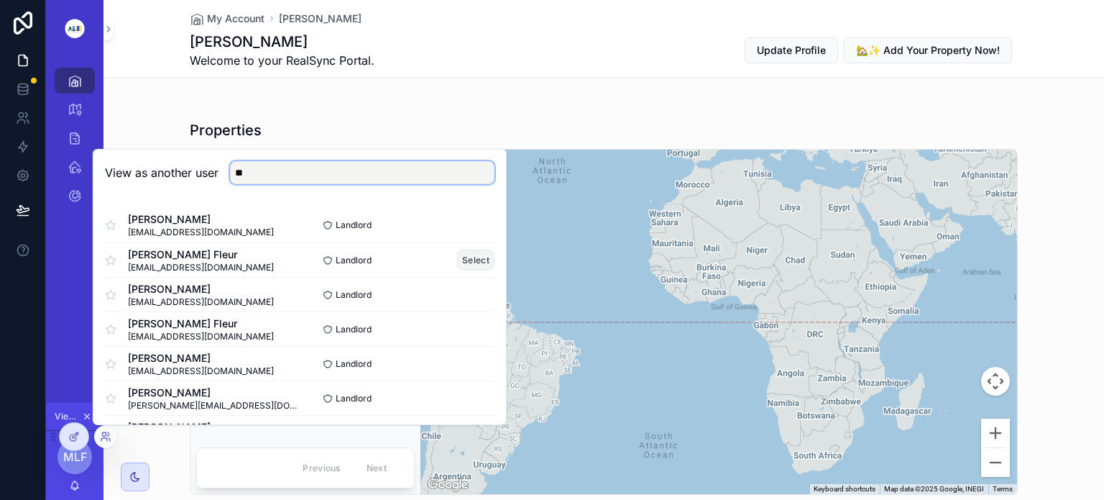
type input "**"
click at [477, 259] on button "Select" at bounding box center [475, 259] width 37 height 21
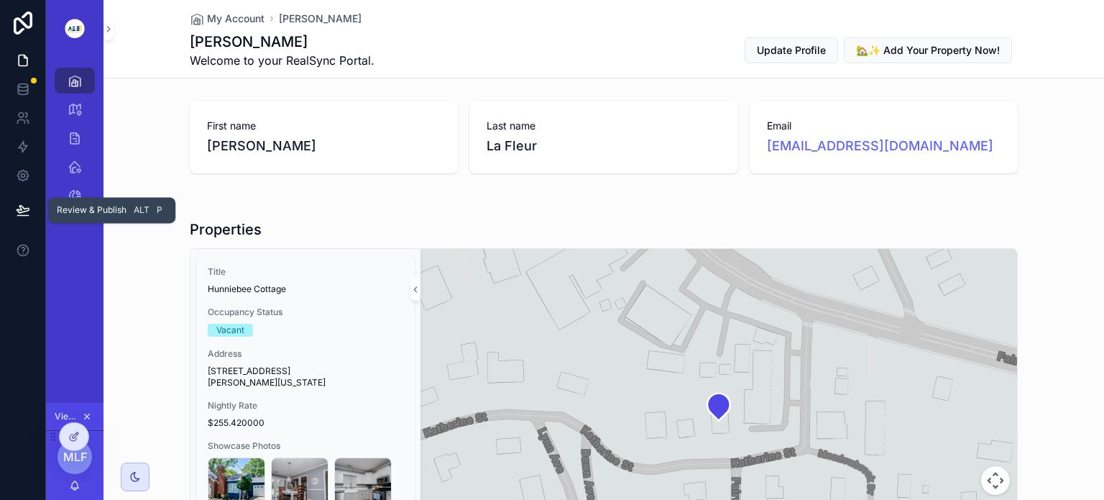
click at [81, 210] on span "Review & Publish" at bounding box center [92, 210] width 70 height 12
click at [26, 210] on icon at bounding box center [23, 209] width 12 height 7
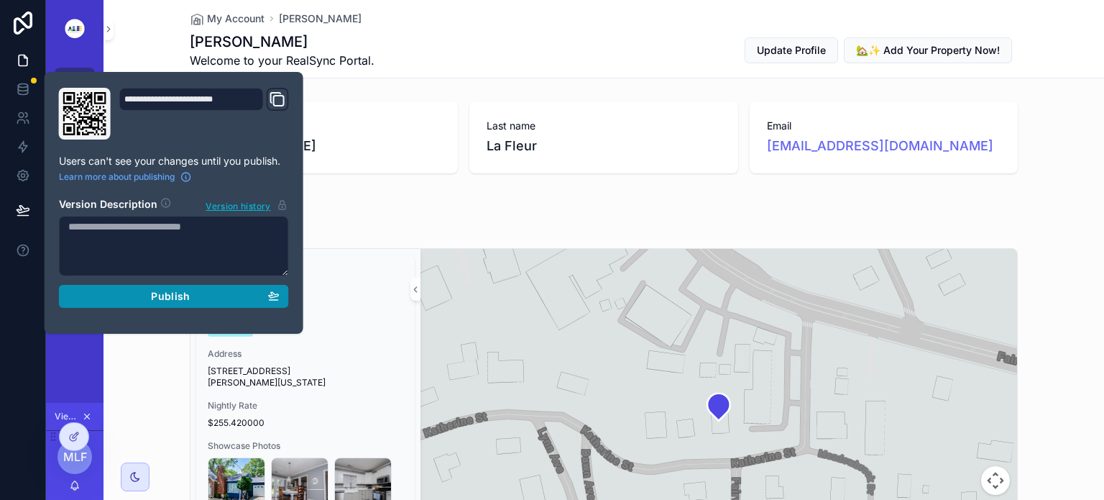
click at [198, 294] on div "Publish" at bounding box center [173, 296] width 211 height 13
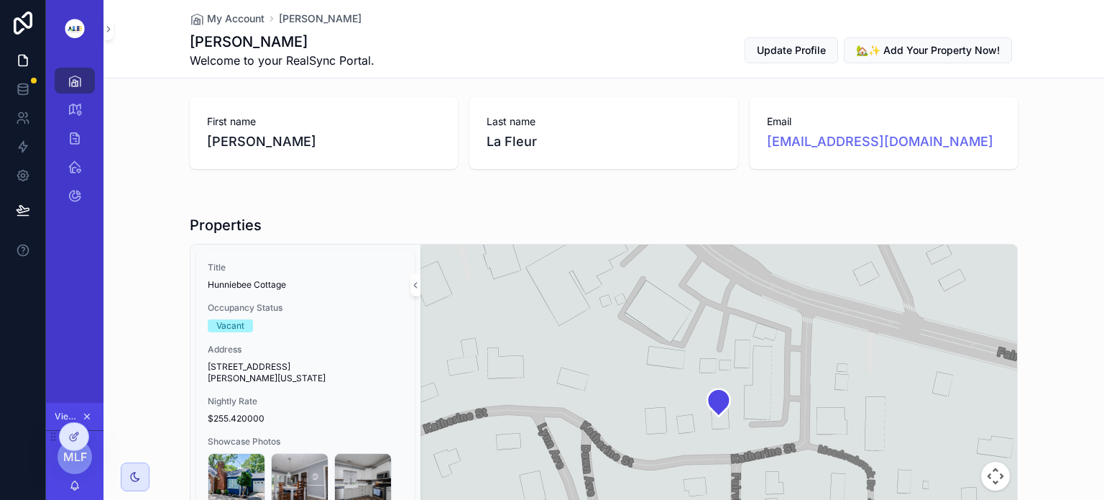
scroll to position [5, 0]
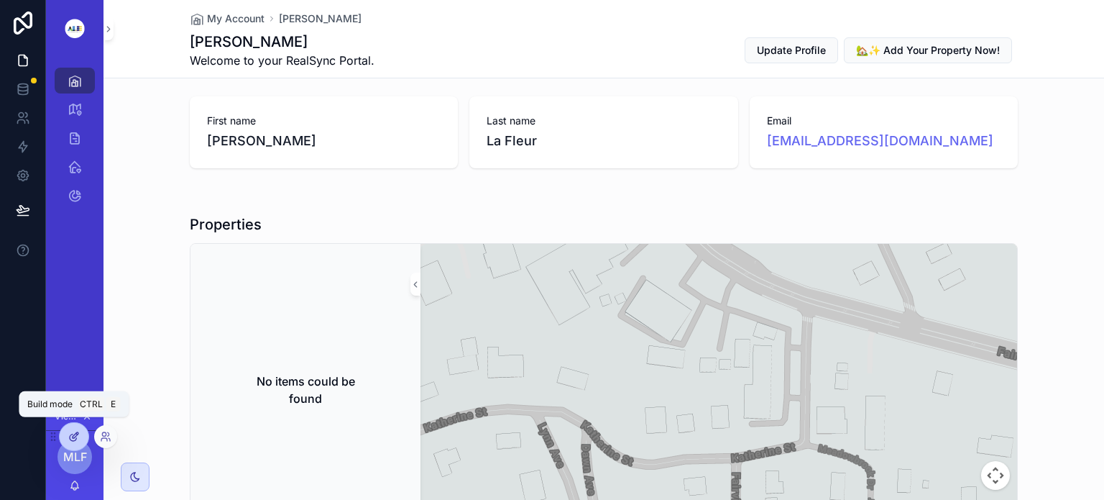
click at [64, 442] on div at bounding box center [74, 436] width 29 height 27
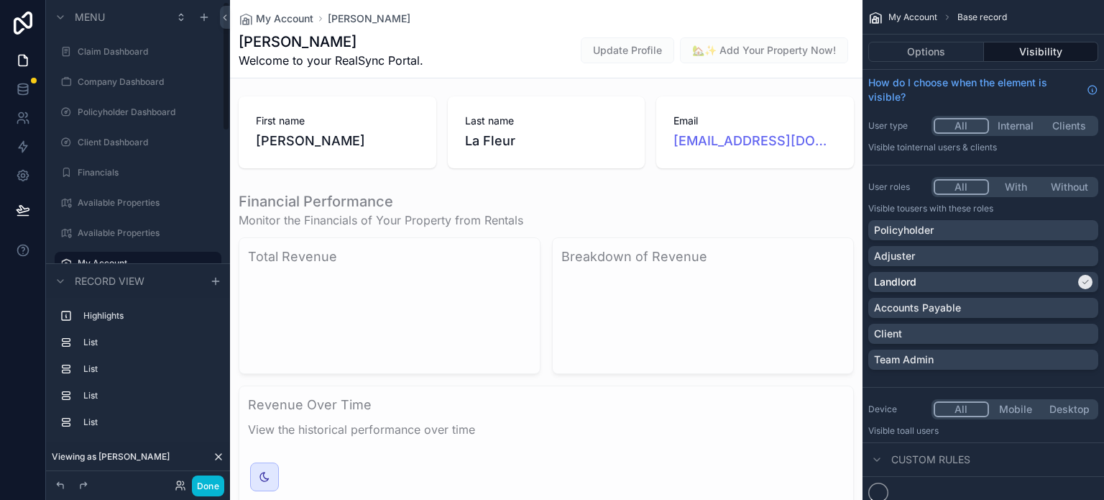
scroll to position [6, 0]
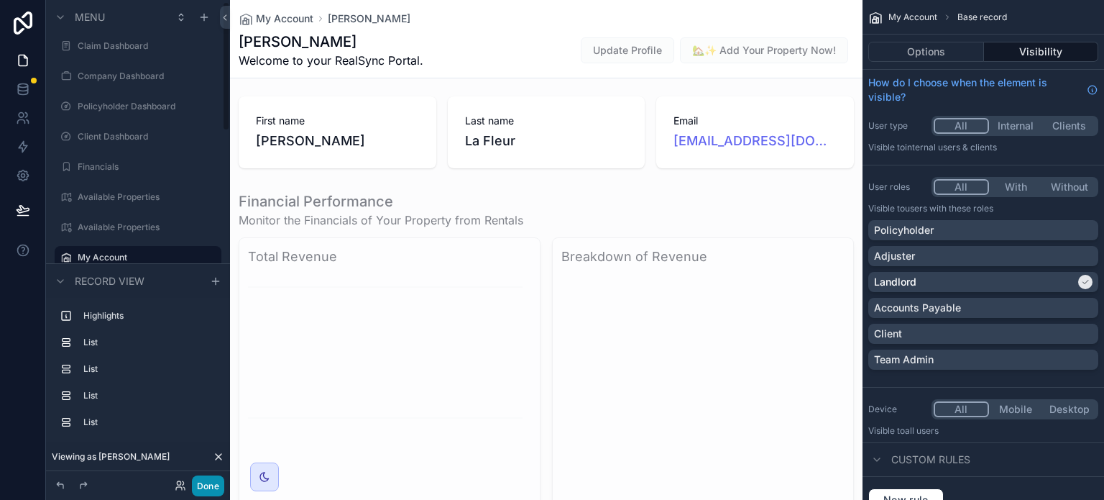
click at [206, 487] on button "Done" at bounding box center [208, 485] width 32 height 21
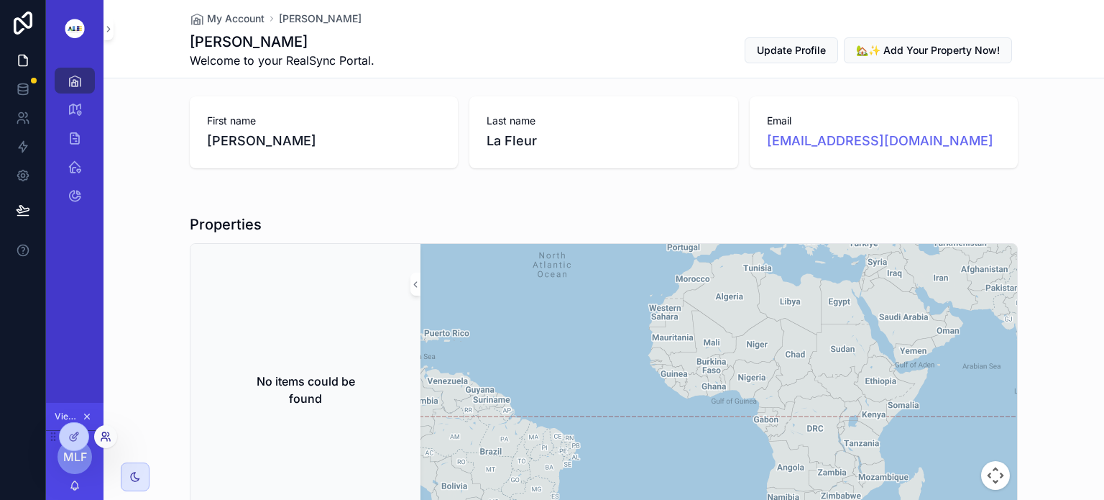
click at [109, 433] on icon at bounding box center [108, 434] width 1 height 4
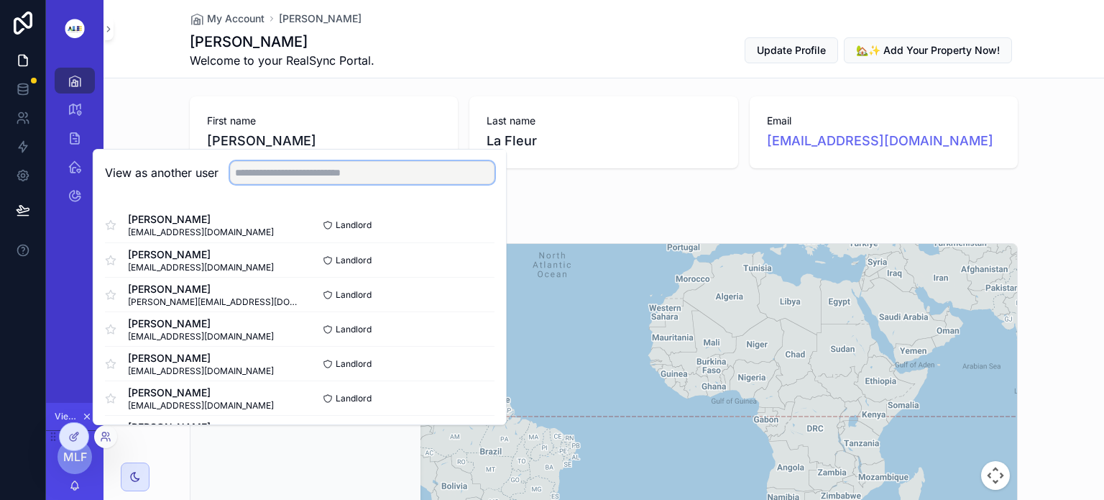
click at [244, 173] on input "text" at bounding box center [362, 172] width 265 height 23
type input "***"
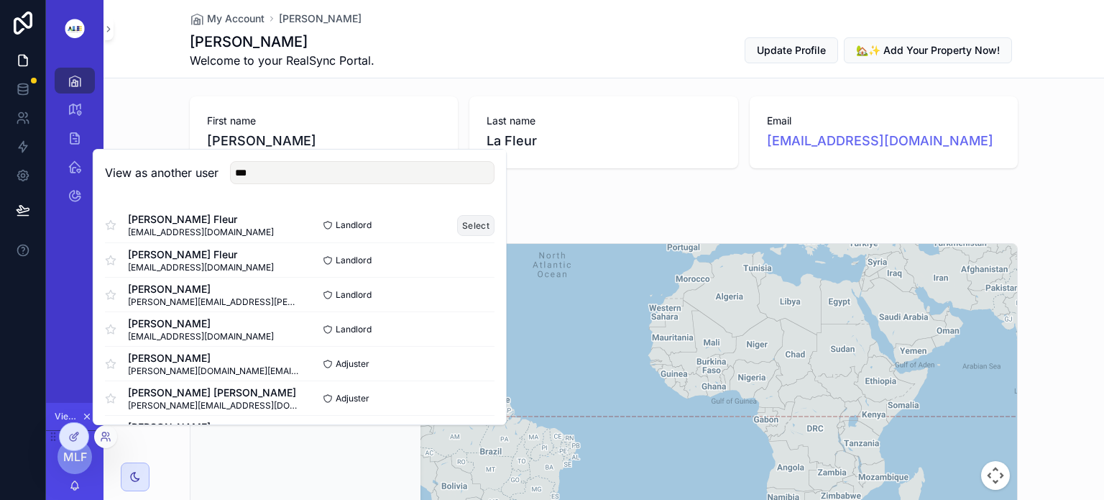
click at [468, 224] on button "Select" at bounding box center [475, 225] width 37 height 21
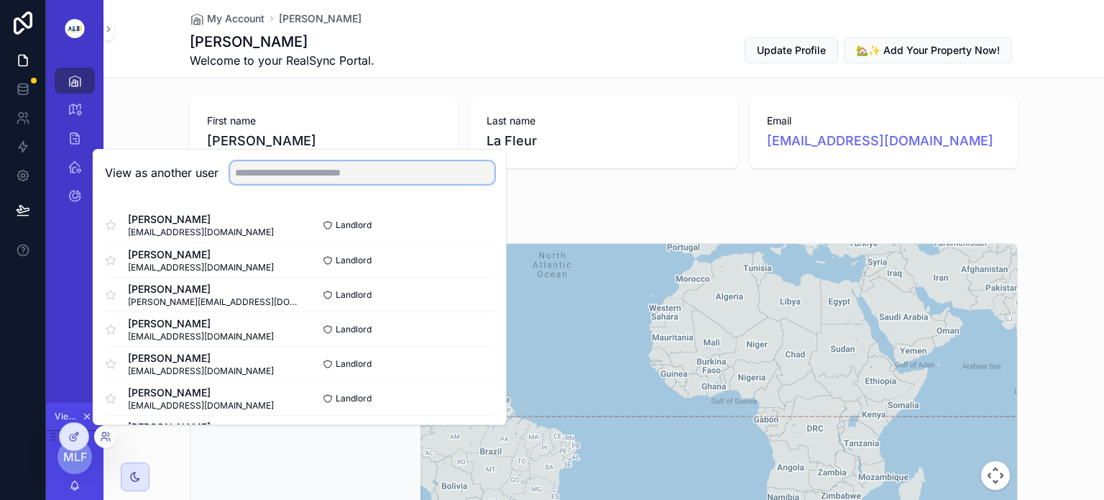
click at [285, 173] on input "text" at bounding box center [362, 172] width 265 height 23
click at [610, 58] on div "Melissa Welcome to your RealSync Portal. Update Profile 🏡✨ Add Your Property No…" at bounding box center [604, 50] width 828 height 37
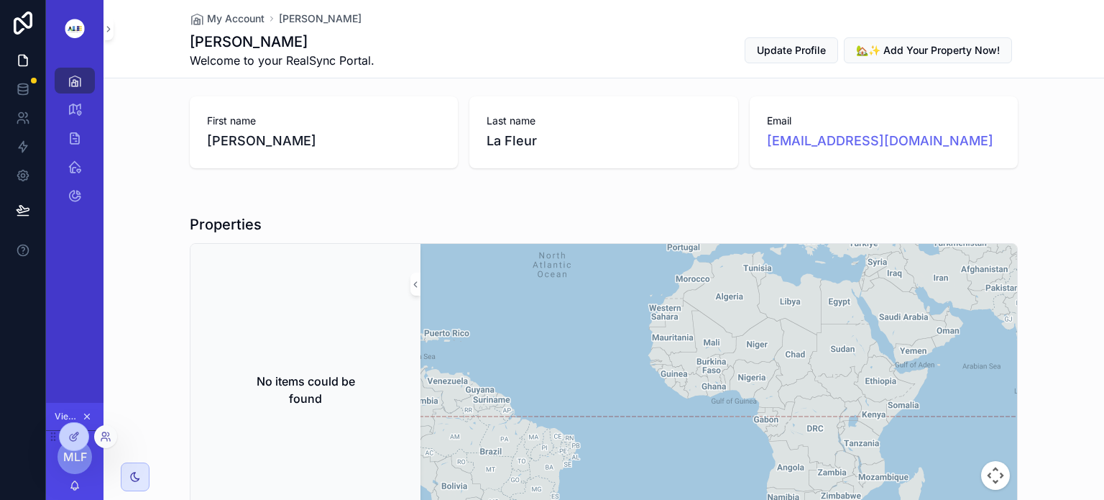
click at [109, 430] on div at bounding box center [105, 436] width 23 height 23
click at [106, 434] on icon at bounding box center [104, 434] width 4 height 4
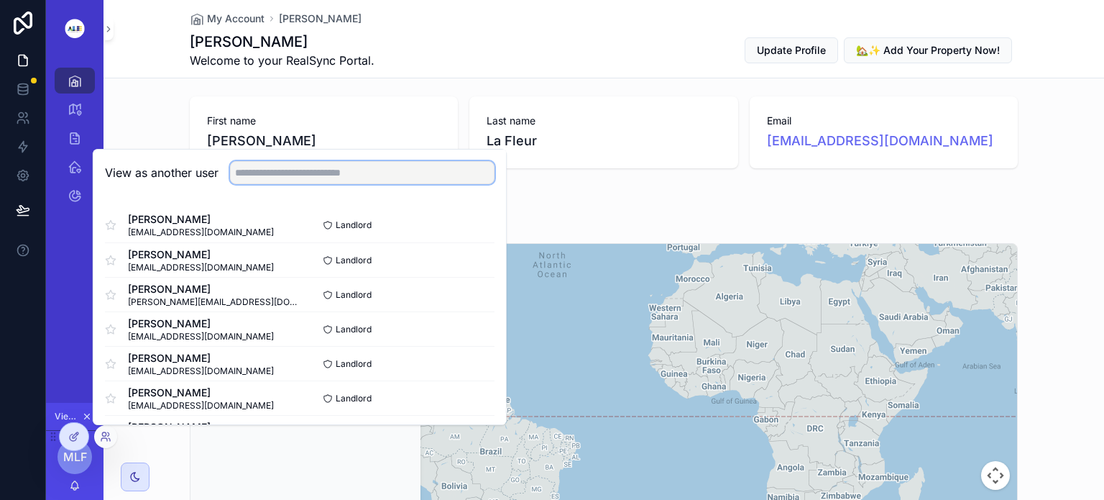
click at [241, 175] on input "text" at bounding box center [362, 172] width 265 height 23
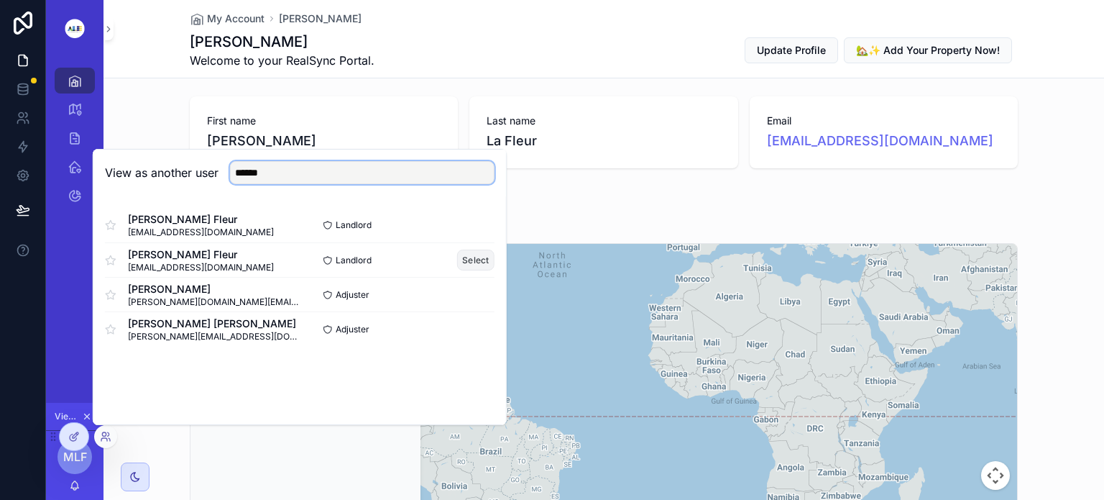
type input "******"
click at [473, 261] on button "Select" at bounding box center [475, 259] width 37 height 21
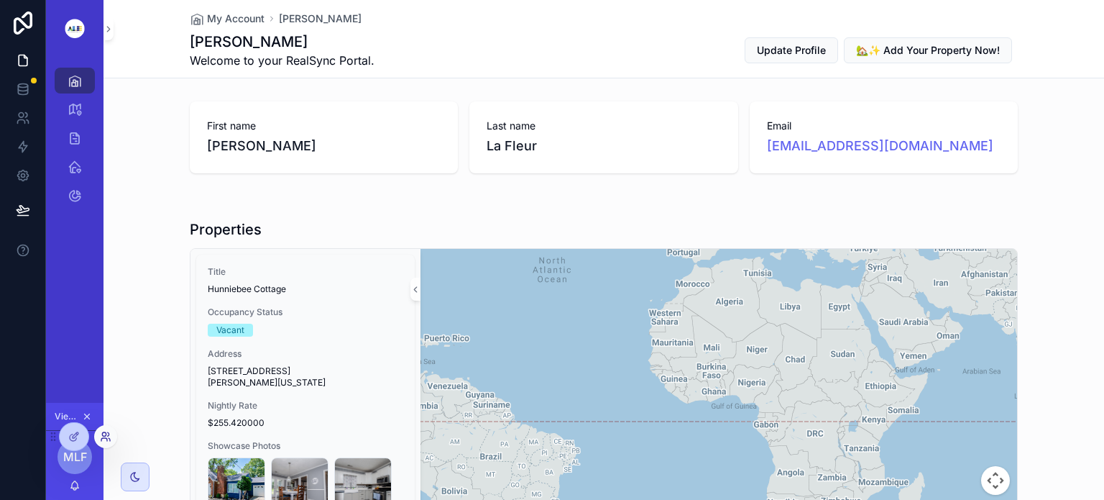
click at [104, 436] on icon at bounding box center [104, 434] width 4 height 4
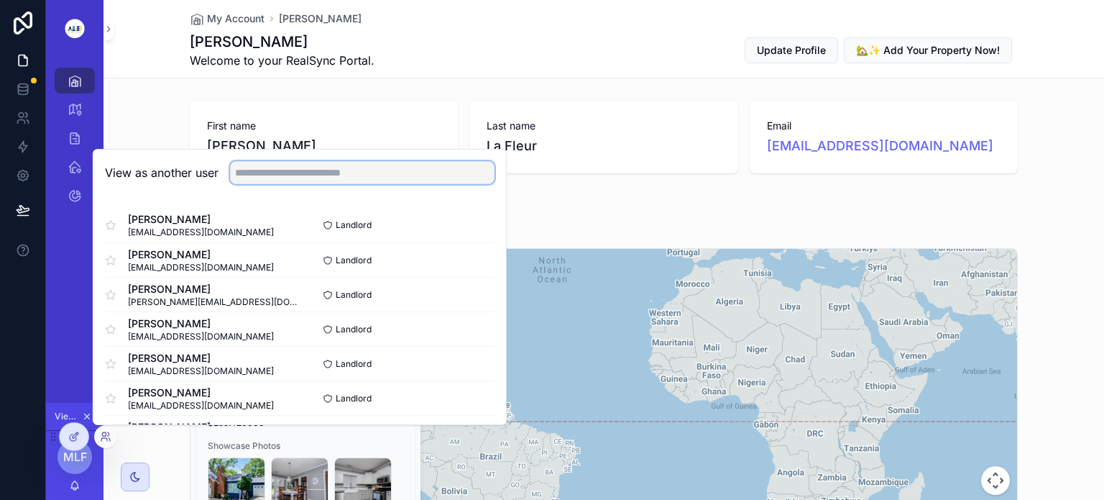
click at [271, 175] on input "text" at bounding box center [362, 172] width 265 height 23
type input "***"
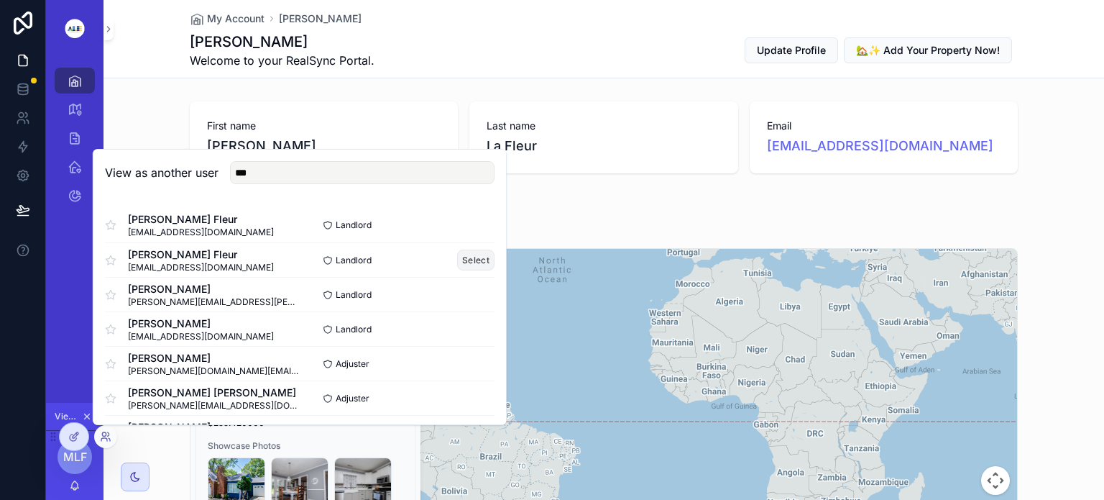
click at [467, 257] on button "Select" at bounding box center [475, 259] width 37 height 21
click at [463, 262] on button "Select" at bounding box center [475, 259] width 37 height 21
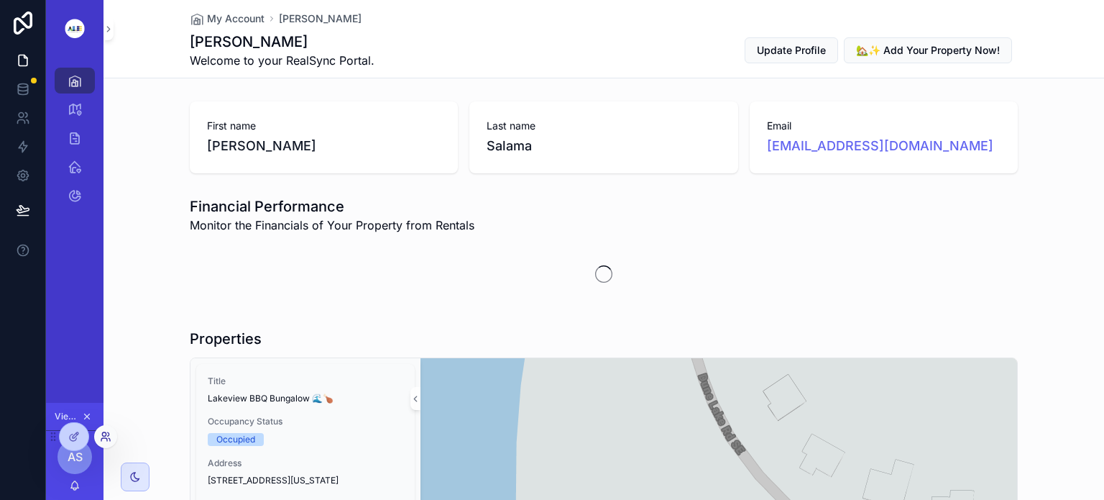
click at [107, 433] on icon at bounding box center [106, 437] width 12 height 12
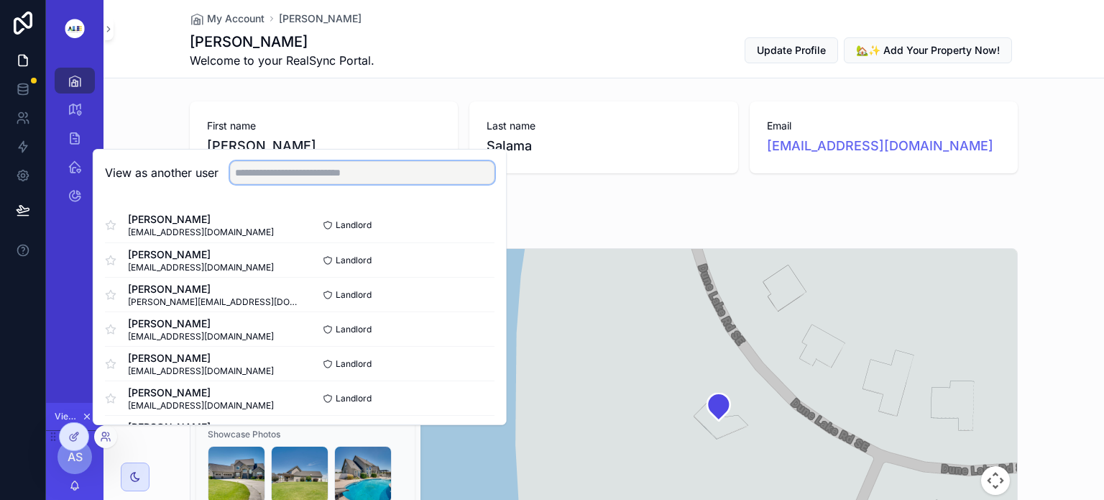
click at [260, 176] on input "text" at bounding box center [362, 172] width 265 height 23
type input "***"
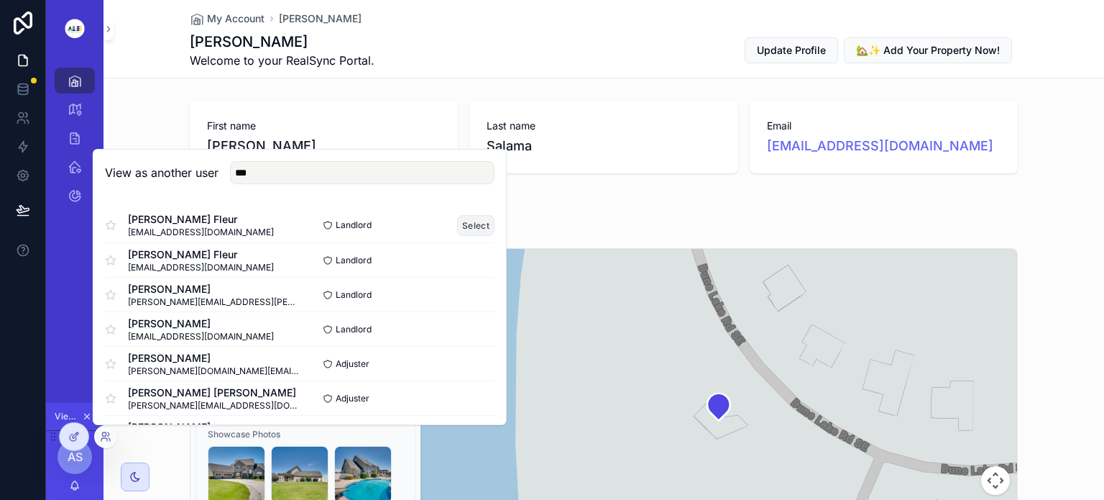
click at [472, 223] on button "Select" at bounding box center [475, 225] width 37 height 21
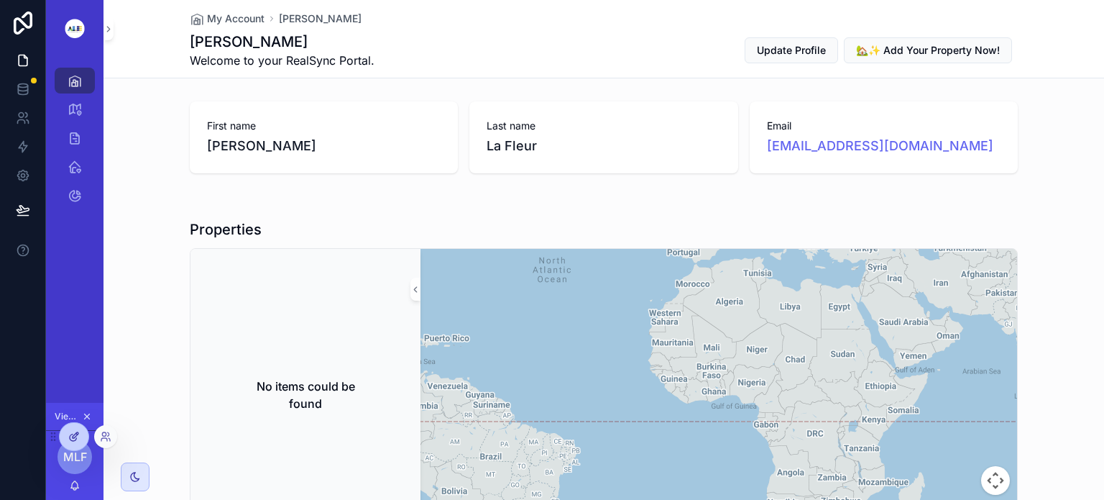
click at [70, 435] on icon at bounding box center [73, 437] width 6 height 6
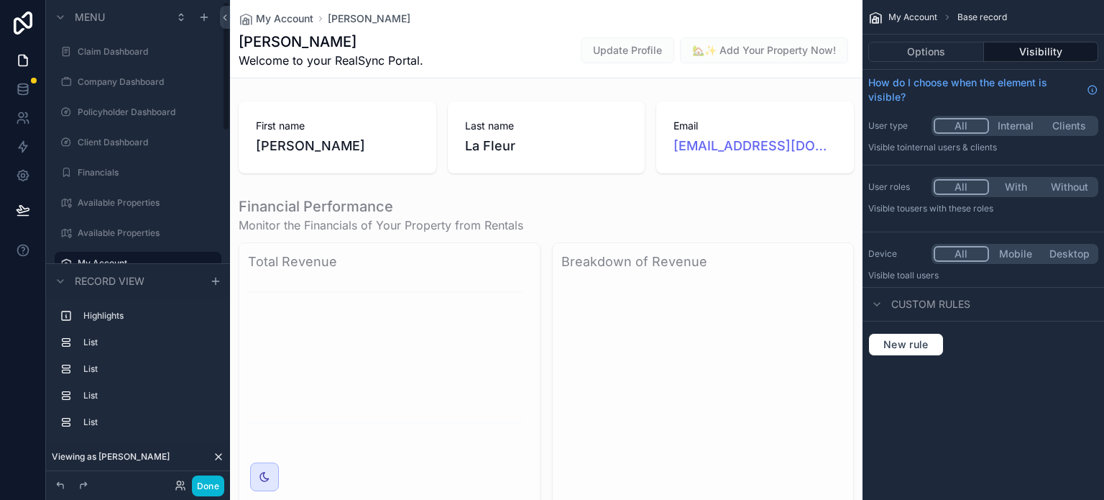
scroll to position [6, 0]
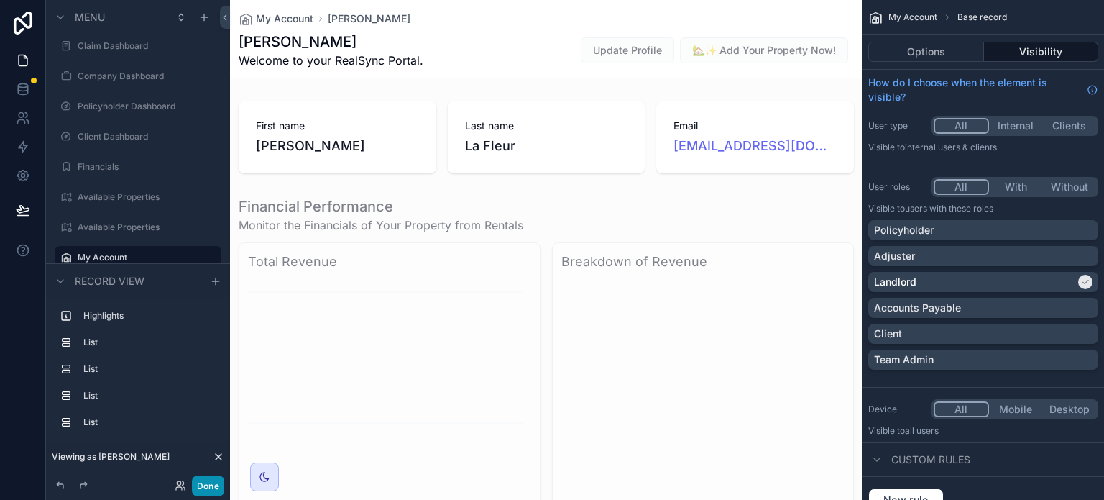
click at [198, 484] on button "Done" at bounding box center [208, 485] width 32 height 21
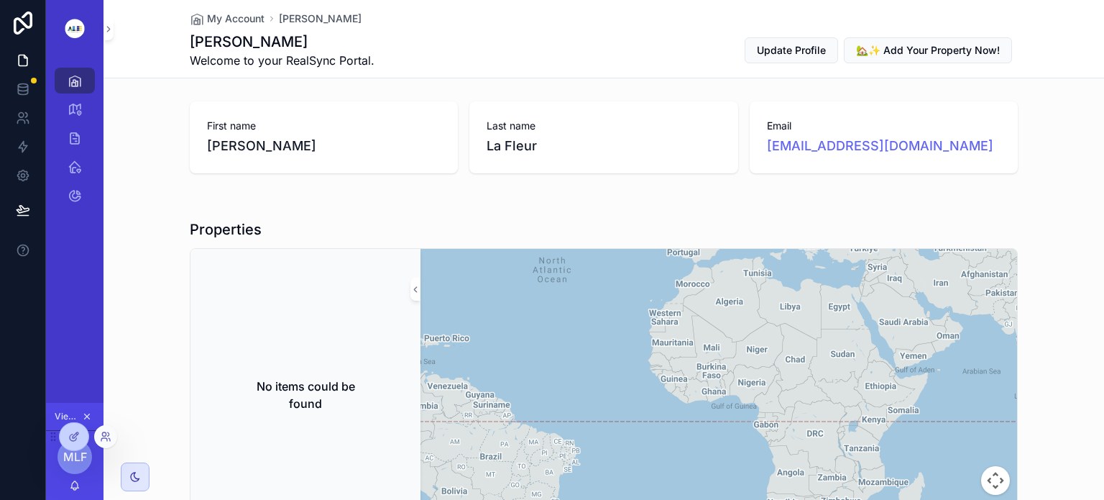
click at [112, 434] on div at bounding box center [105, 436] width 23 height 23
click at [106, 436] on icon at bounding box center [106, 437] width 12 height 12
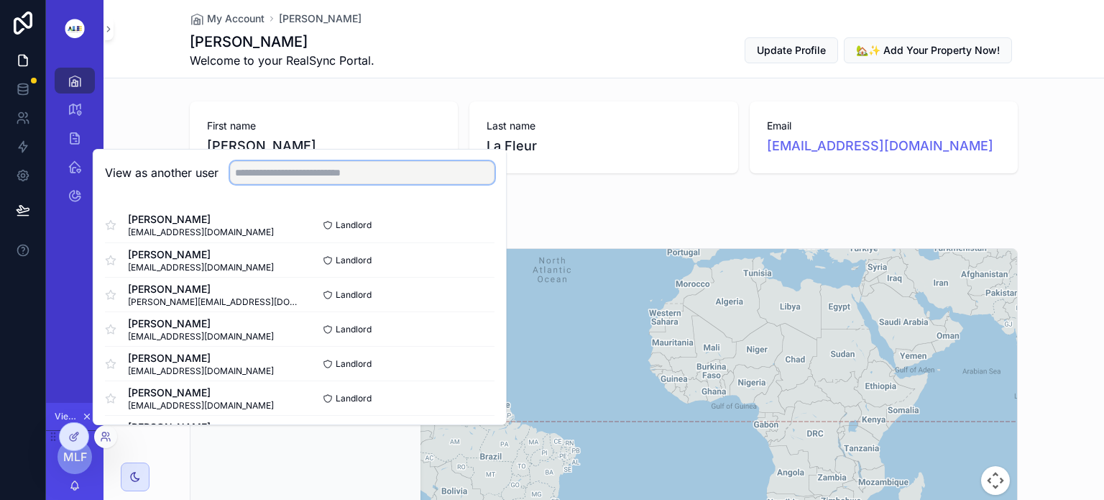
click at [244, 175] on input "text" at bounding box center [362, 172] width 265 height 23
type input "***"
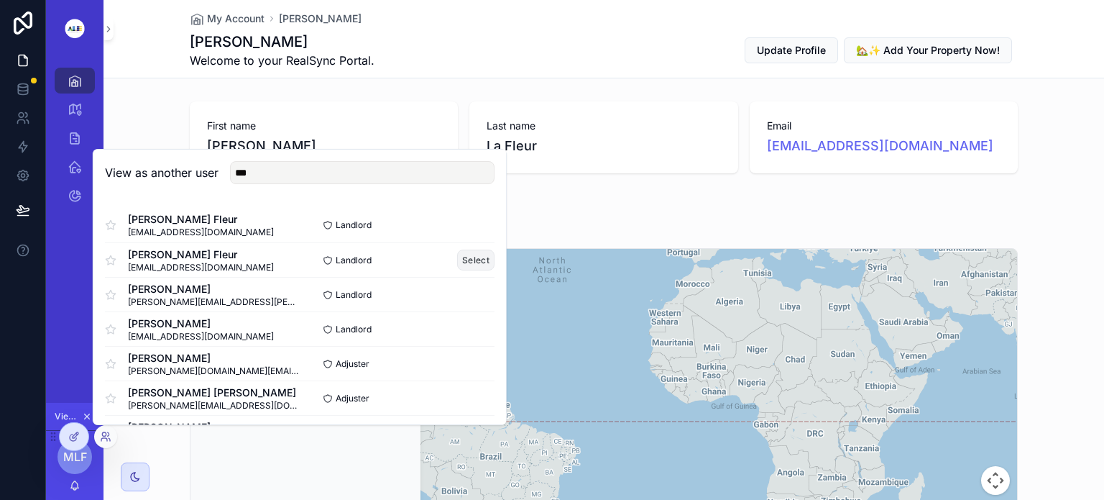
click at [460, 255] on button "Select" at bounding box center [475, 259] width 37 height 21
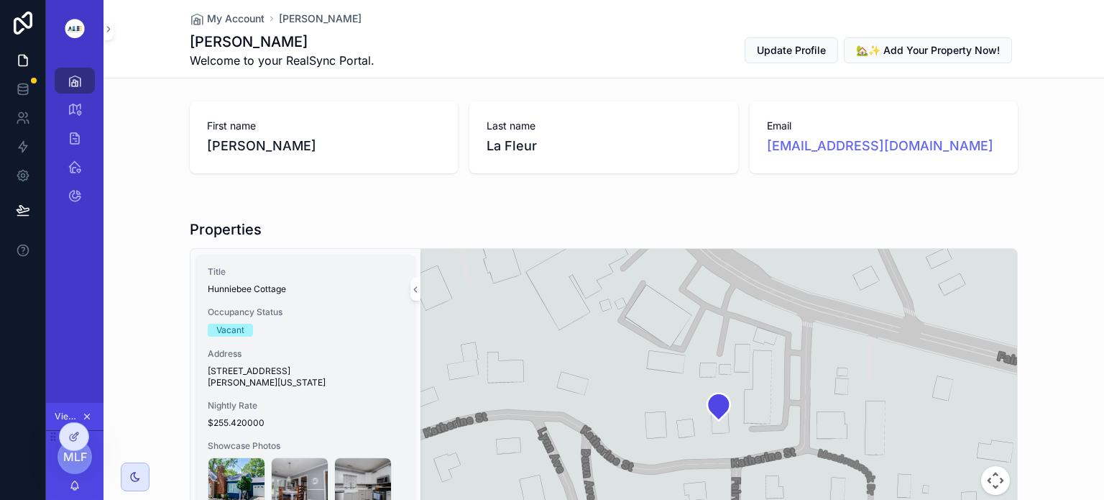
click at [327, 324] on div "Vacant" at bounding box center [306, 329] width 196 height 13
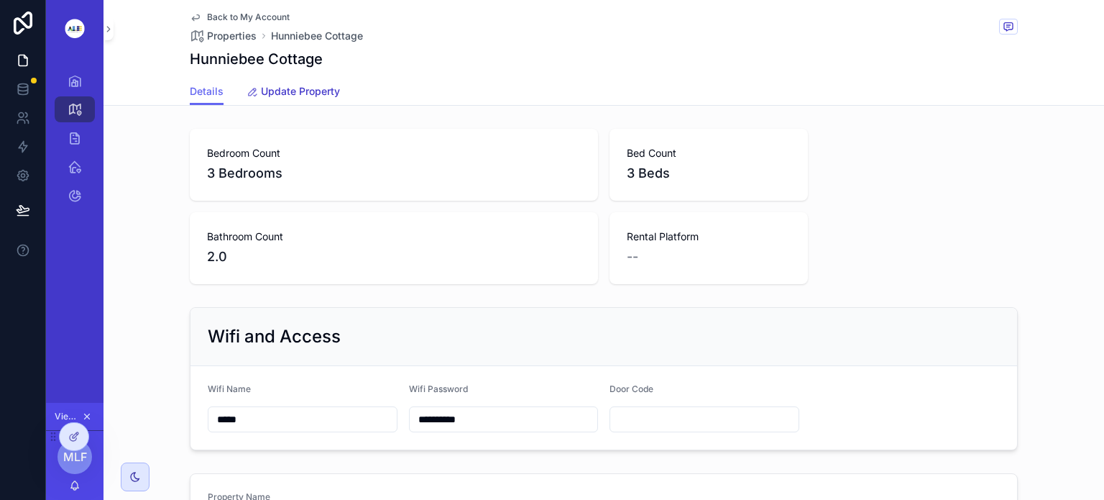
drag, startPoint x: 287, startPoint y: 91, endPoint x: 400, endPoint y: 82, distance: 113.2
drag, startPoint x: 400, startPoint y: 82, endPoint x: 391, endPoint y: 62, distance: 21.9
click at [391, 62] on div "Hunniebee Cottage" at bounding box center [604, 59] width 828 height 20
